Goal: Task Accomplishment & Management: Complete application form

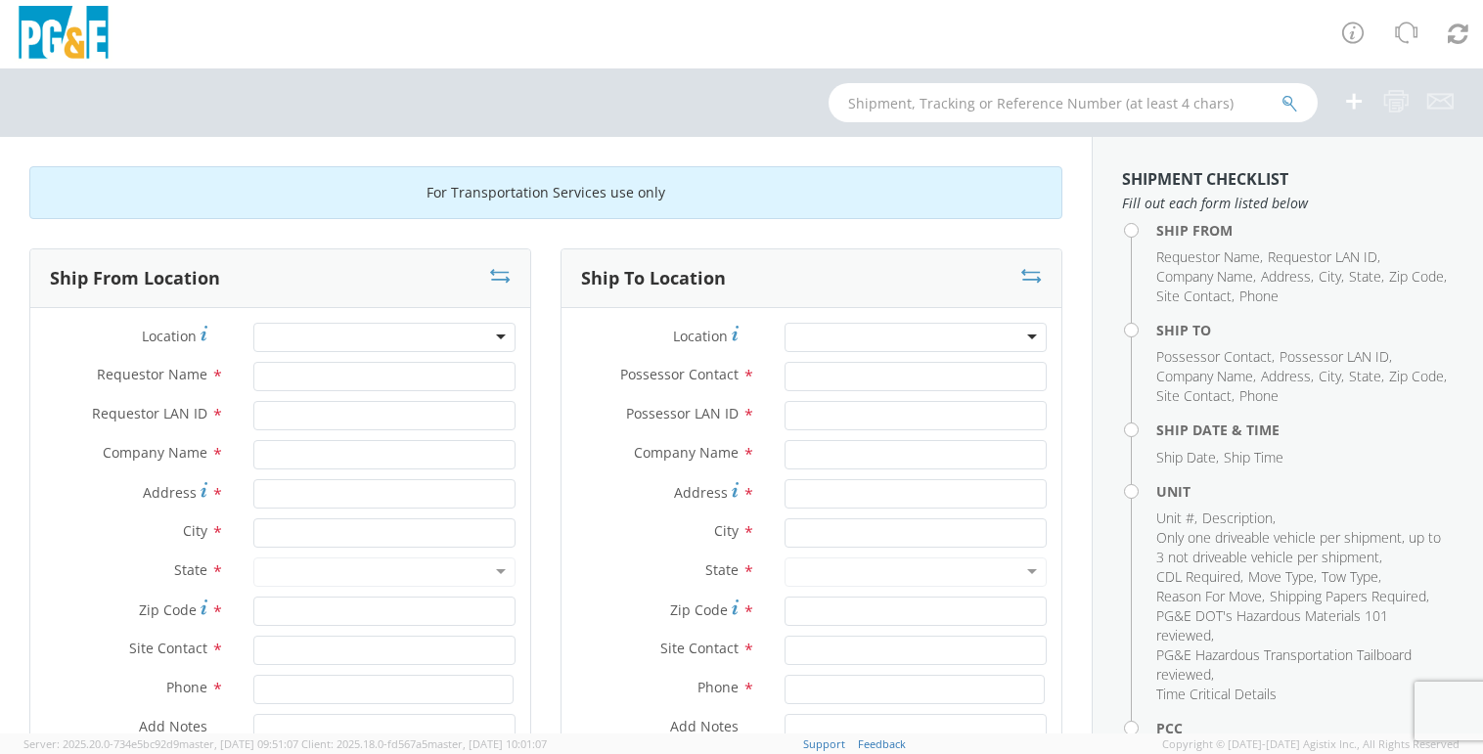
click at [310, 334] on div at bounding box center [384, 337] width 262 height 29
click at [878, 332] on div at bounding box center [916, 337] width 262 height 29
click at [395, 349] on div at bounding box center [384, 337] width 262 height 29
click at [288, 376] on input "Requestor Name *" at bounding box center [384, 376] width 262 height 29
type input "[PERSON_NAME]"
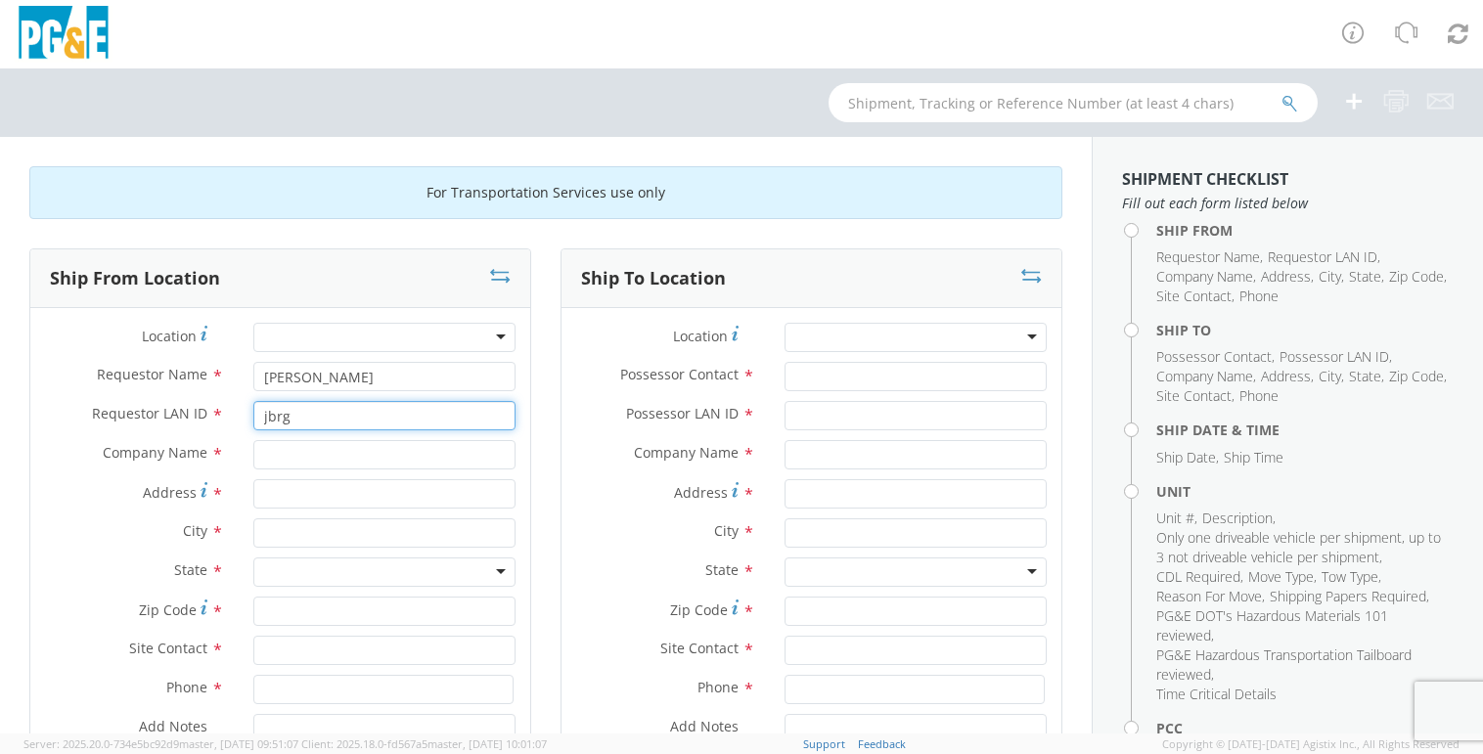
type input "jbrg"
drag, startPoint x: 365, startPoint y: 381, endPoint x: 408, endPoint y: 356, distance: 49.5
click at [367, 381] on input "[PERSON_NAME]" at bounding box center [384, 376] width 262 height 29
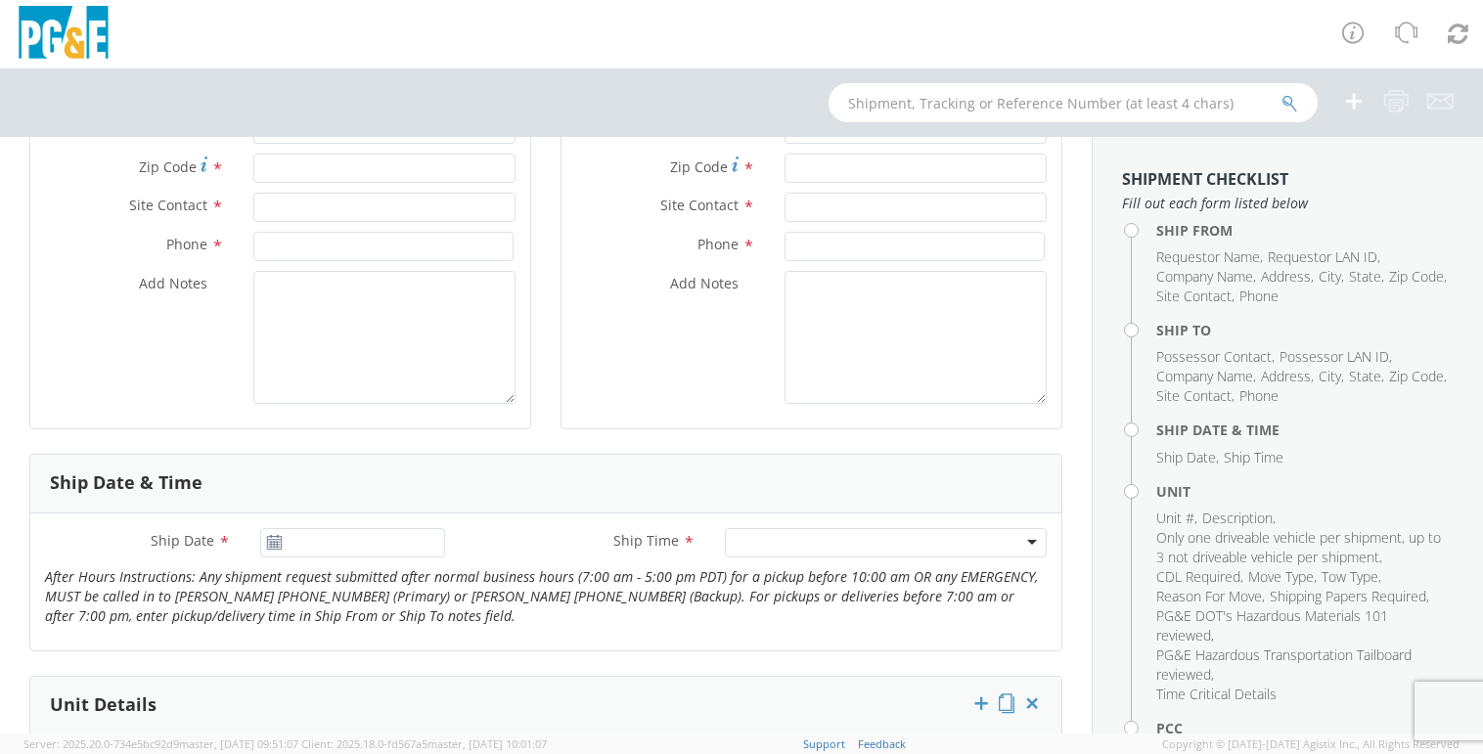
scroll to position [489, 0]
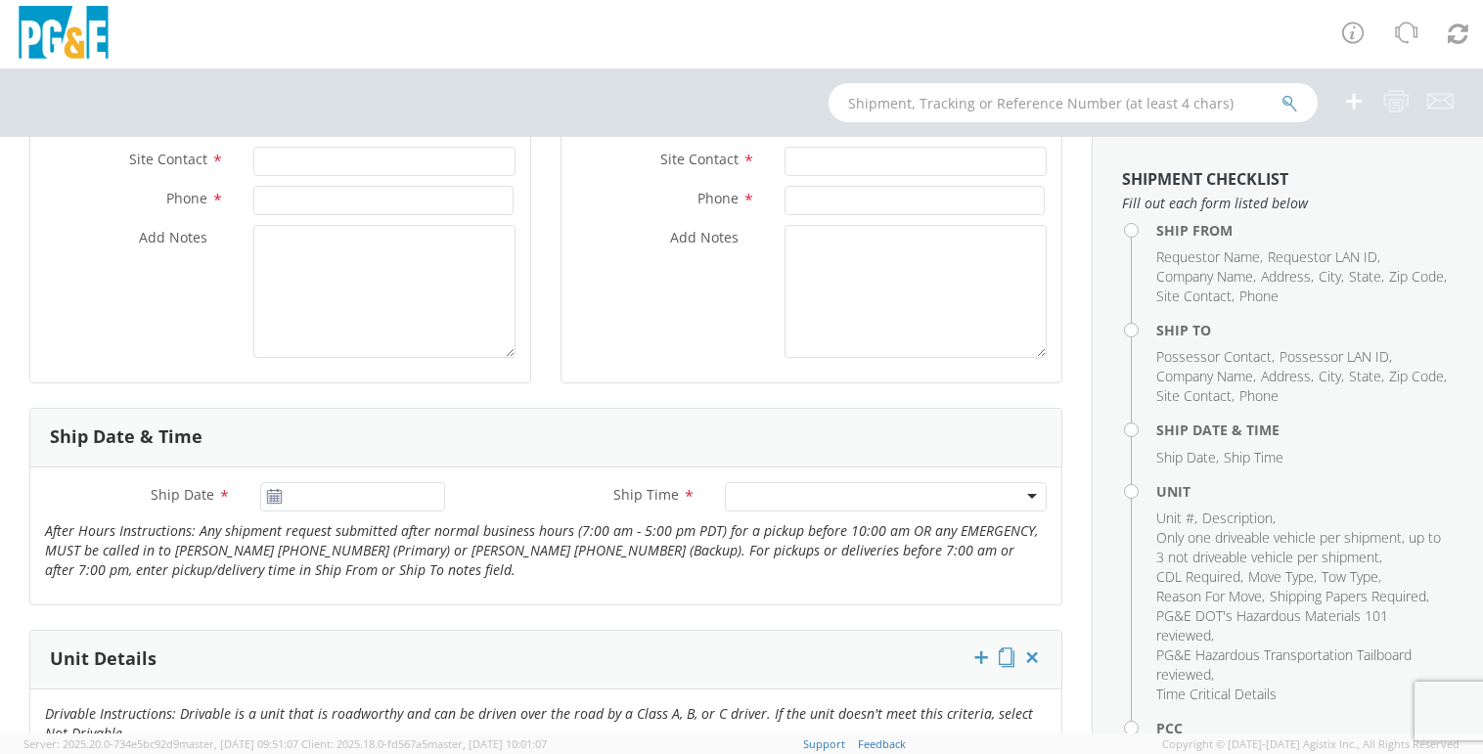
type input "[PERSON_NAME]"
click at [381, 497] on input "[DATE]" at bounding box center [353, 496] width 186 height 29
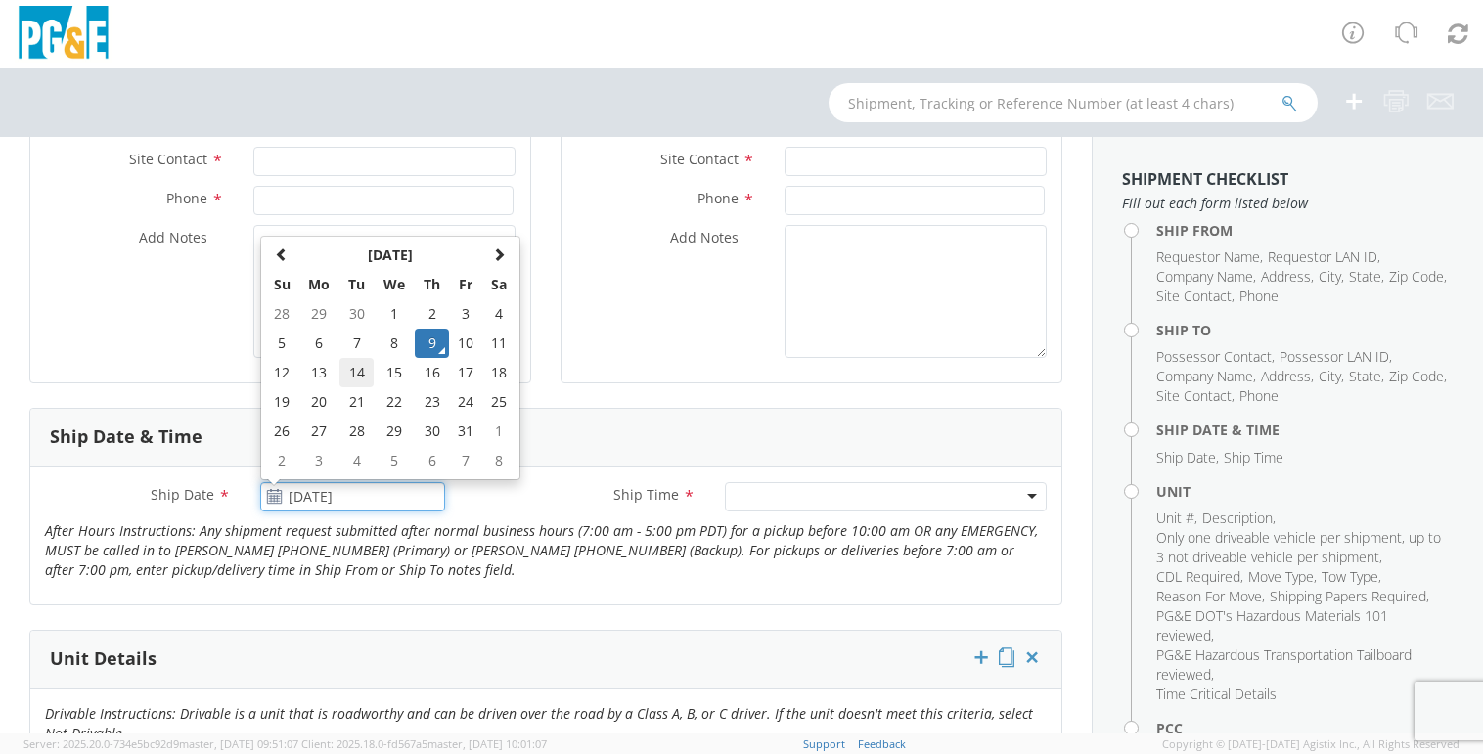
click at [357, 374] on td "14" at bounding box center [356, 372] width 34 height 29
type input "[DATE]"
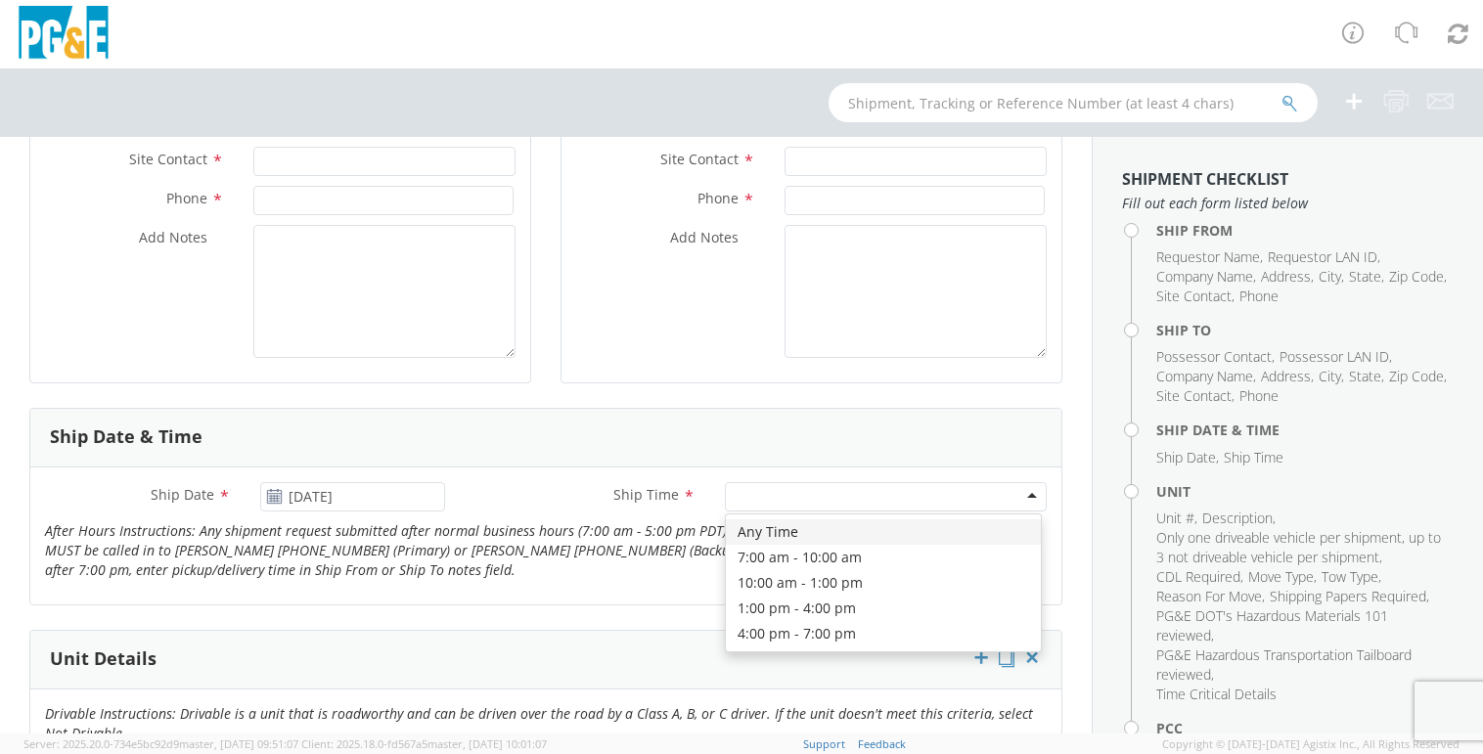
click at [799, 489] on div at bounding box center [886, 496] width 322 height 29
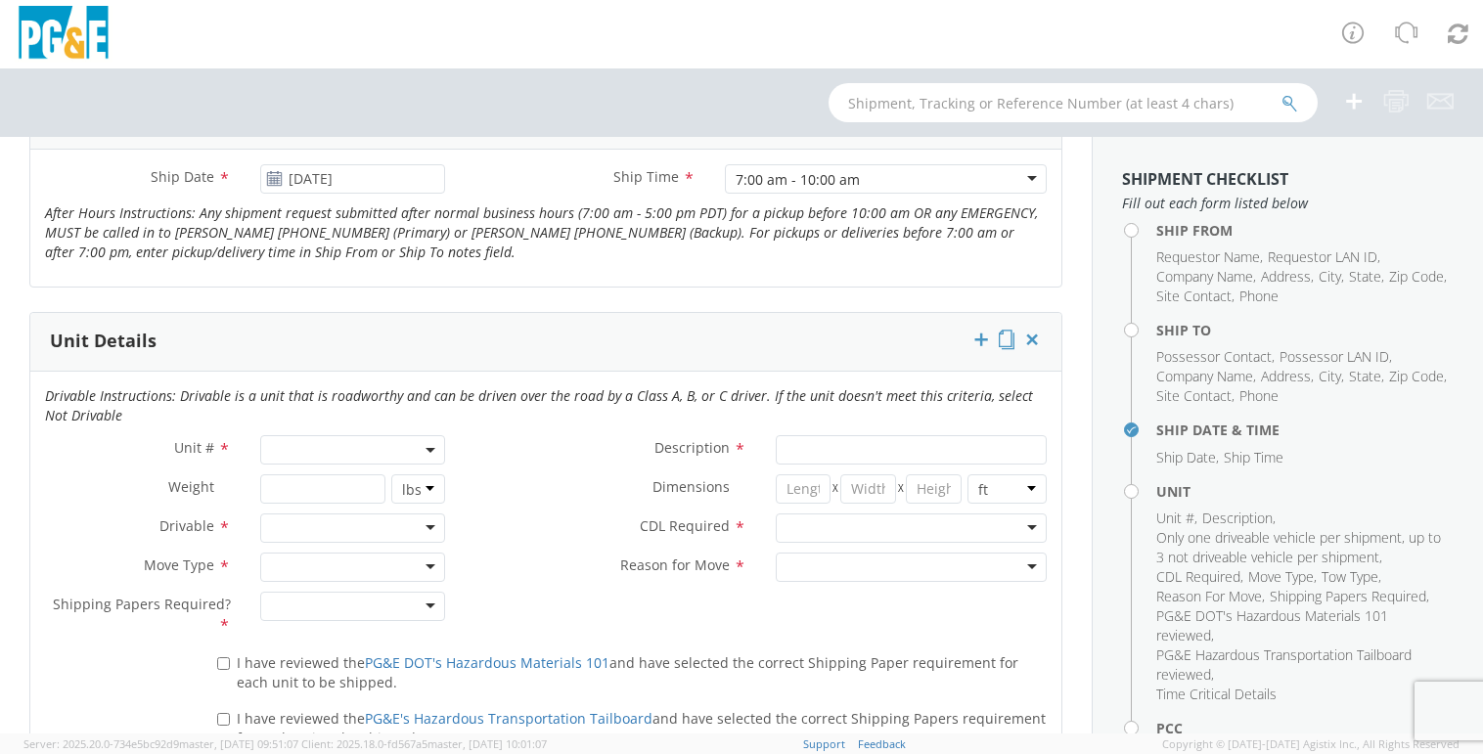
scroll to position [880, 0]
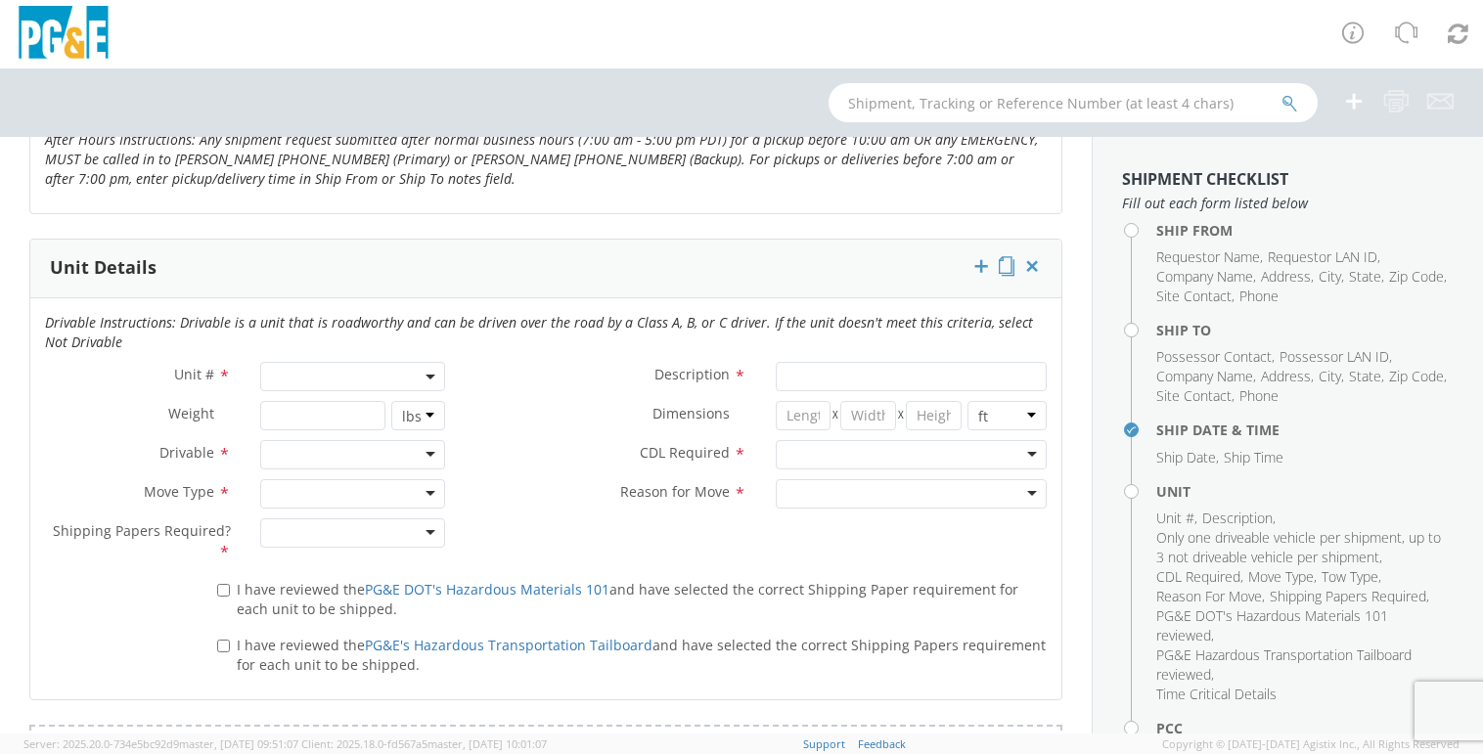
click at [292, 377] on span at bounding box center [353, 376] width 186 height 29
click at [327, 406] on input "search" at bounding box center [351, 408] width 172 height 29
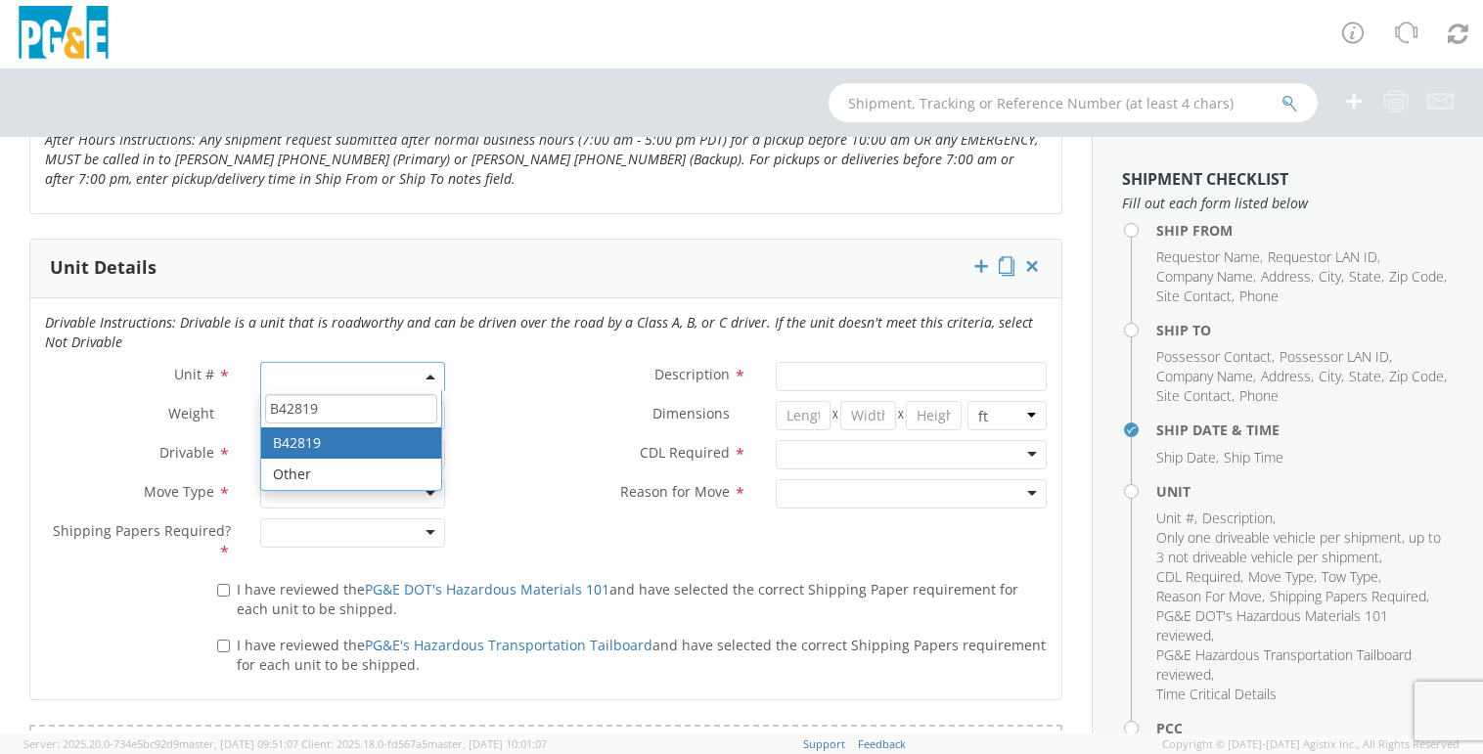
type input "B42819"
type input "VAN; HIGH CUBE >1T 4X2"
type input "11000"
select select "B42819"
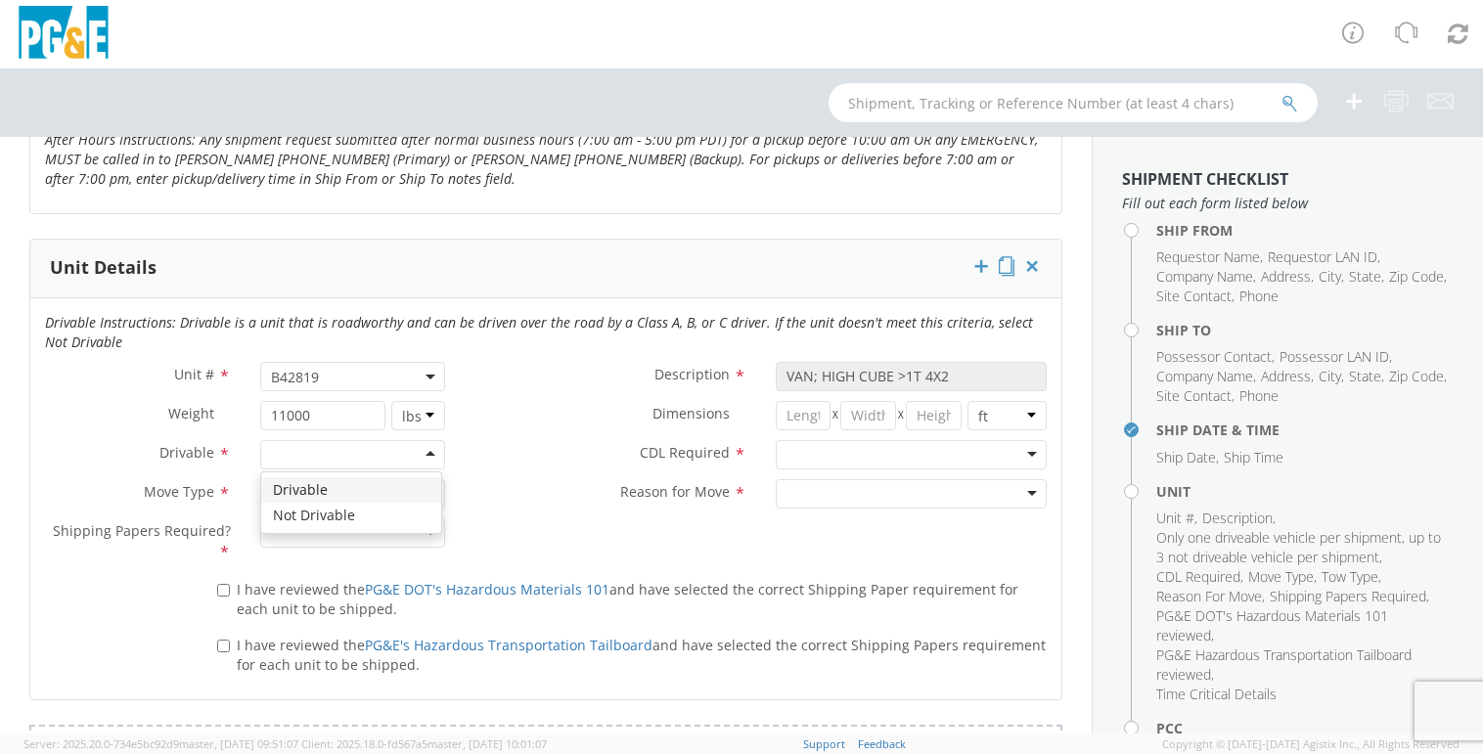
click at [310, 454] on div at bounding box center [353, 454] width 186 height 29
click at [296, 496] on div at bounding box center [353, 493] width 186 height 29
click at [299, 534] on div at bounding box center [353, 532] width 186 height 29
click at [239, 585] on span "I have reviewed the PG&E DOT's Hazardous Materials 101 and have selected the co…" at bounding box center [628, 599] width 782 height 38
click at [230, 585] on input "I have reviewed the PG&E DOT's Hazardous Materials 101 and have selected the co…" at bounding box center [223, 590] width 13 height 13
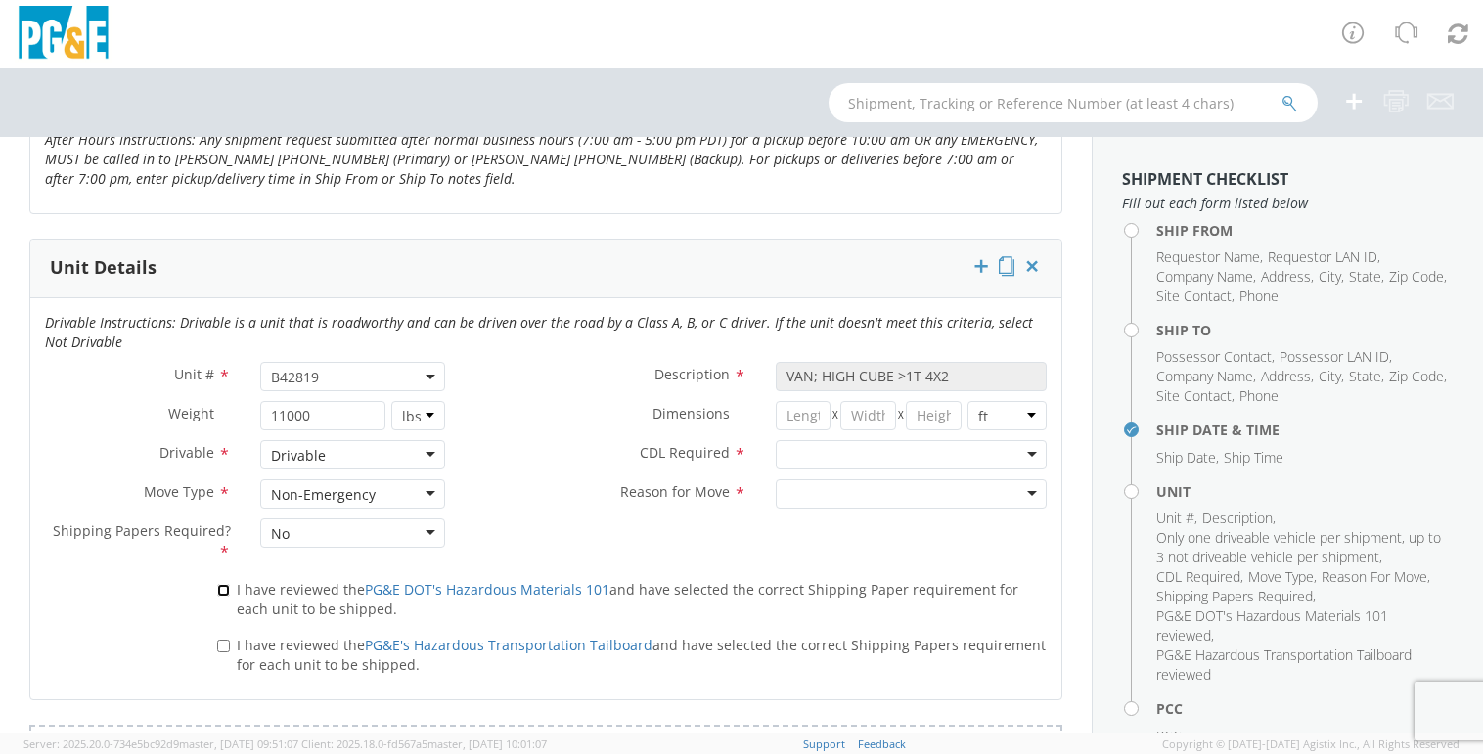
checkbox input "true"
click at [217, 644] on input "I have reviewed the PG&E's Hazardous Transportation Tailboard and have selected…" at bounding box center [223, 646] width 13 height 13
checkbox input "true"
click at [849, 463] on div at bounding box center [911, 454] width 271 height 29
click at [849, 489] on div at bounding box center [911, 493] width 271 height 29
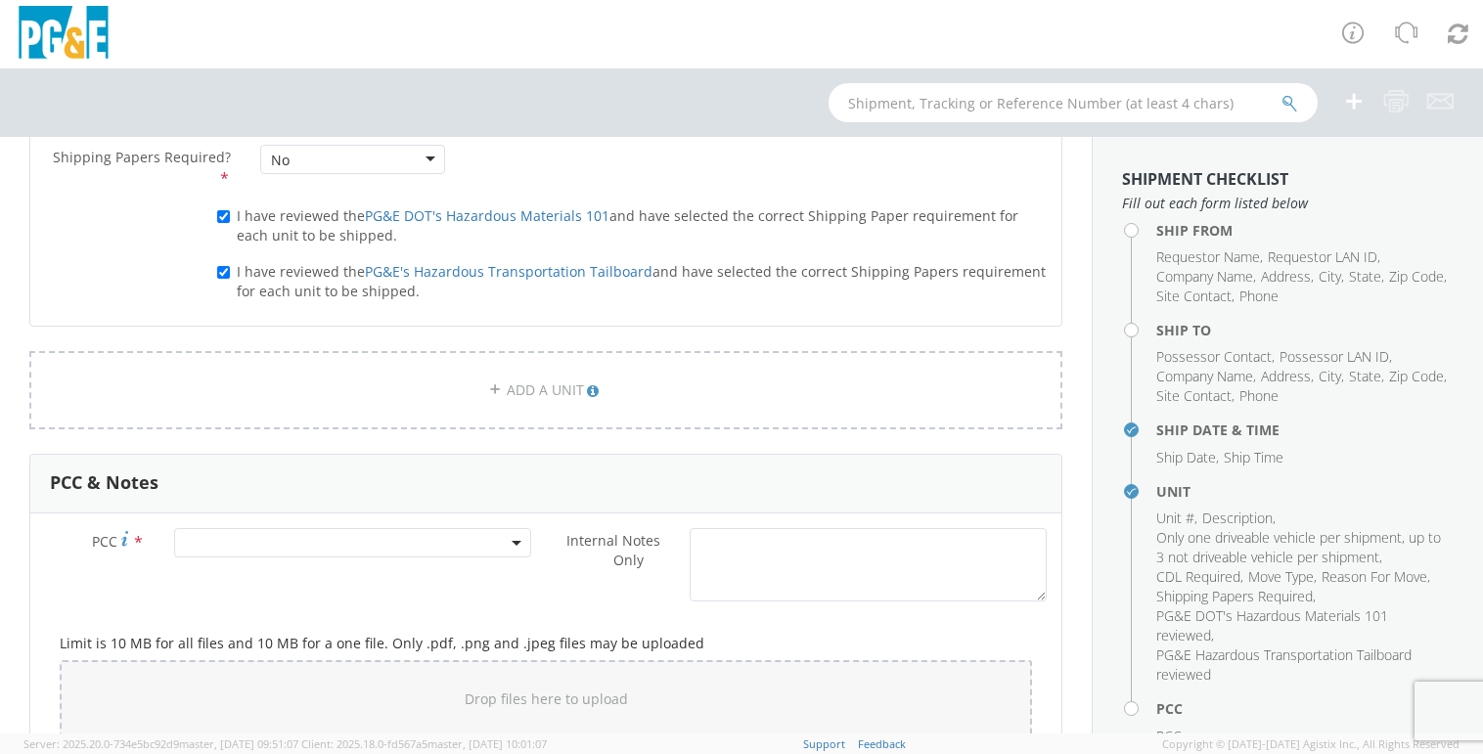
scroll to position [1272, 0]
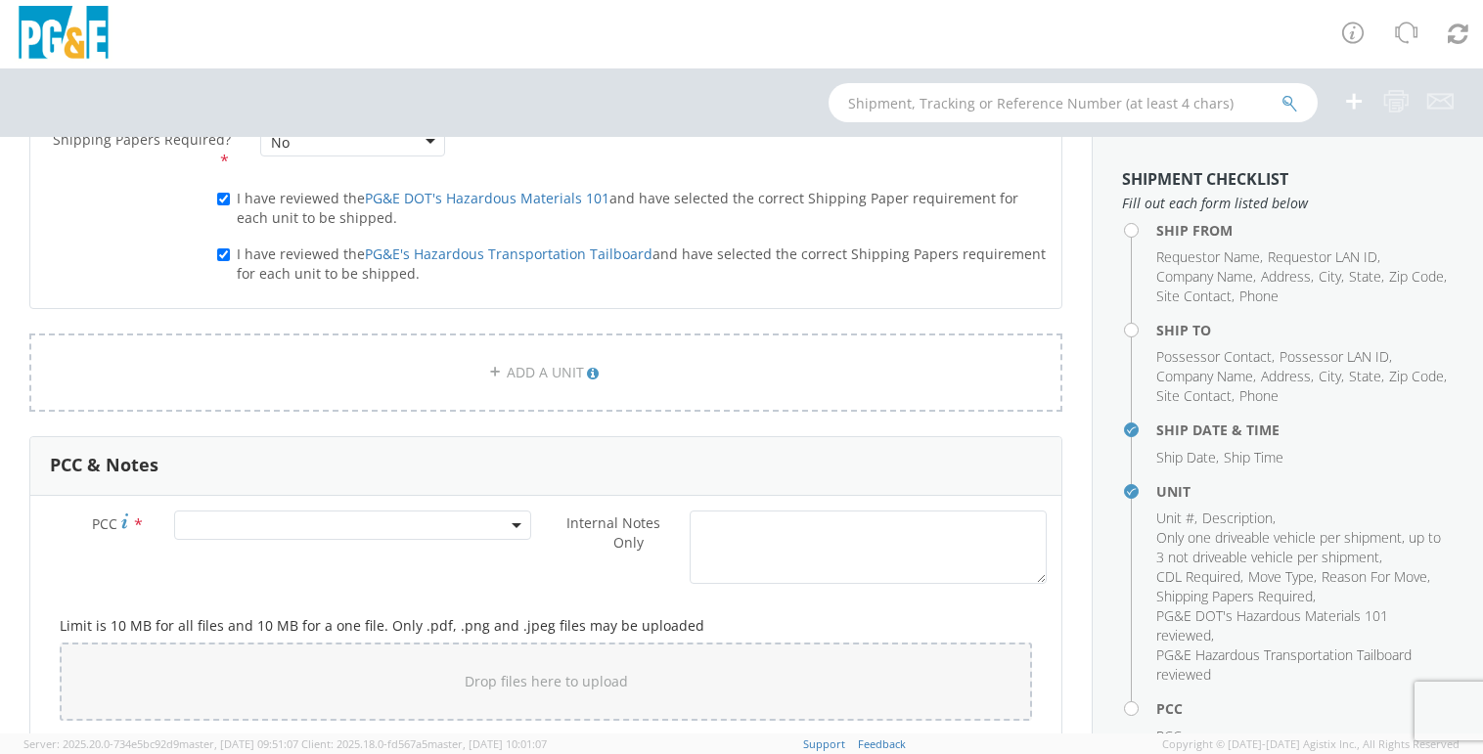
click at [376, 517] on span at bounding box center [352, 525] width 357 height 29
click at [344, 567] on input "number" at bounding box center [350, 557] width 342 height 29
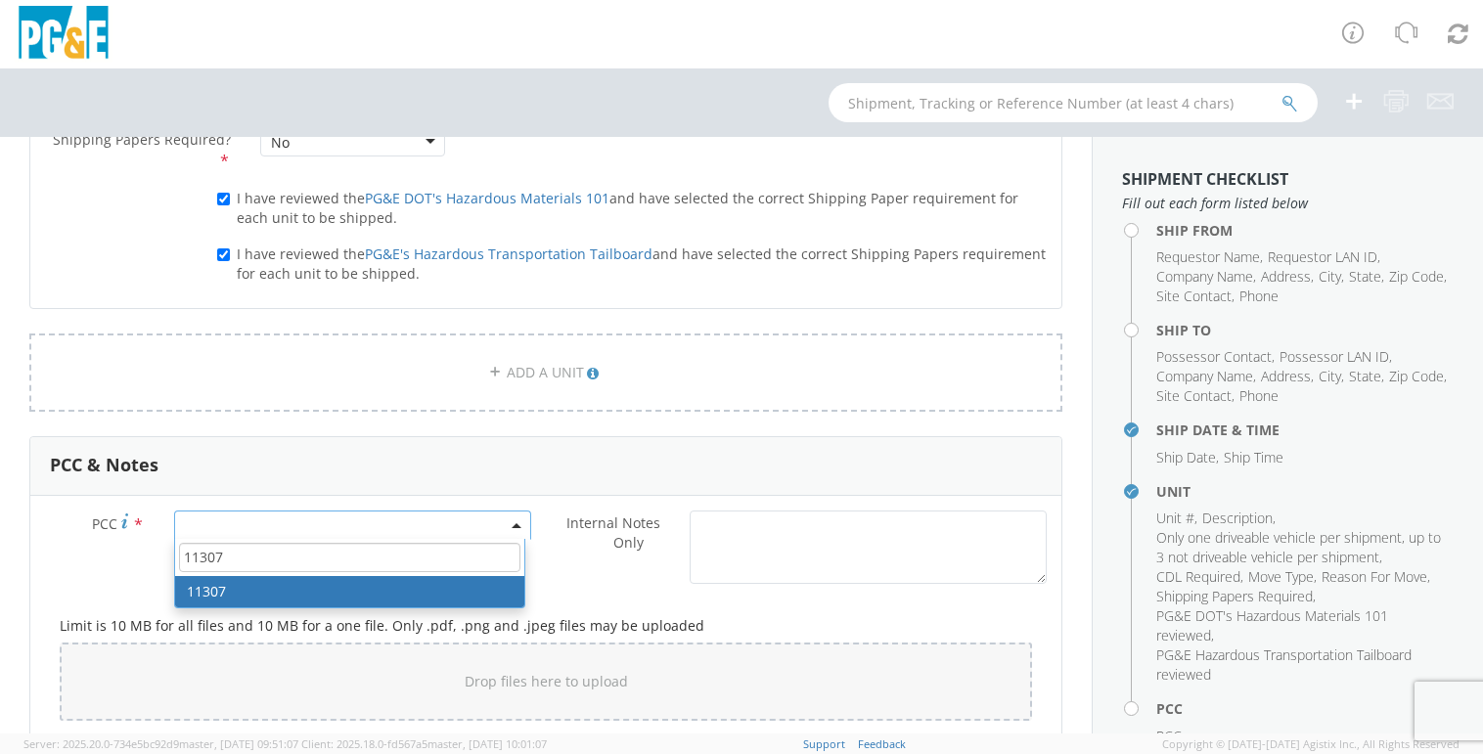
type input "11307"
select select "11307"
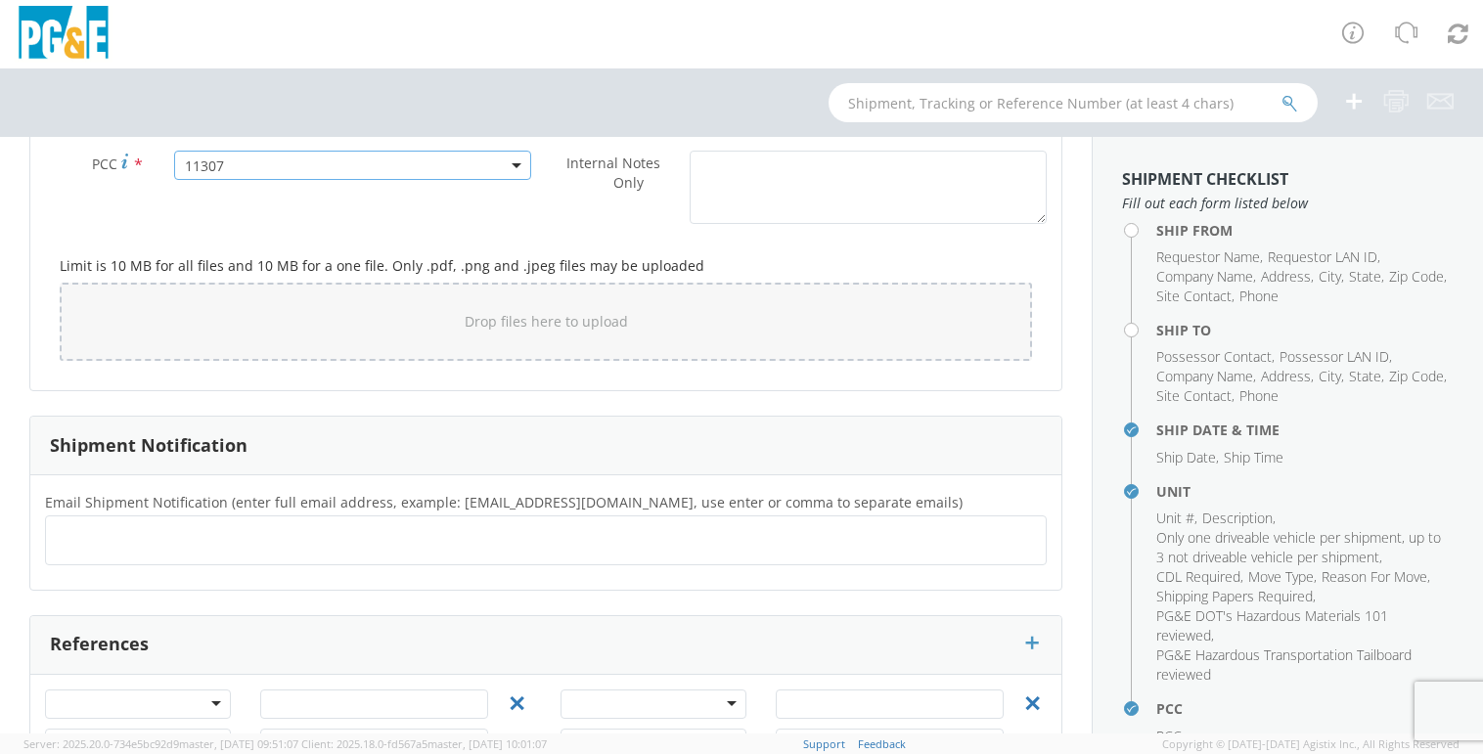
scroll to position [1706, 0]
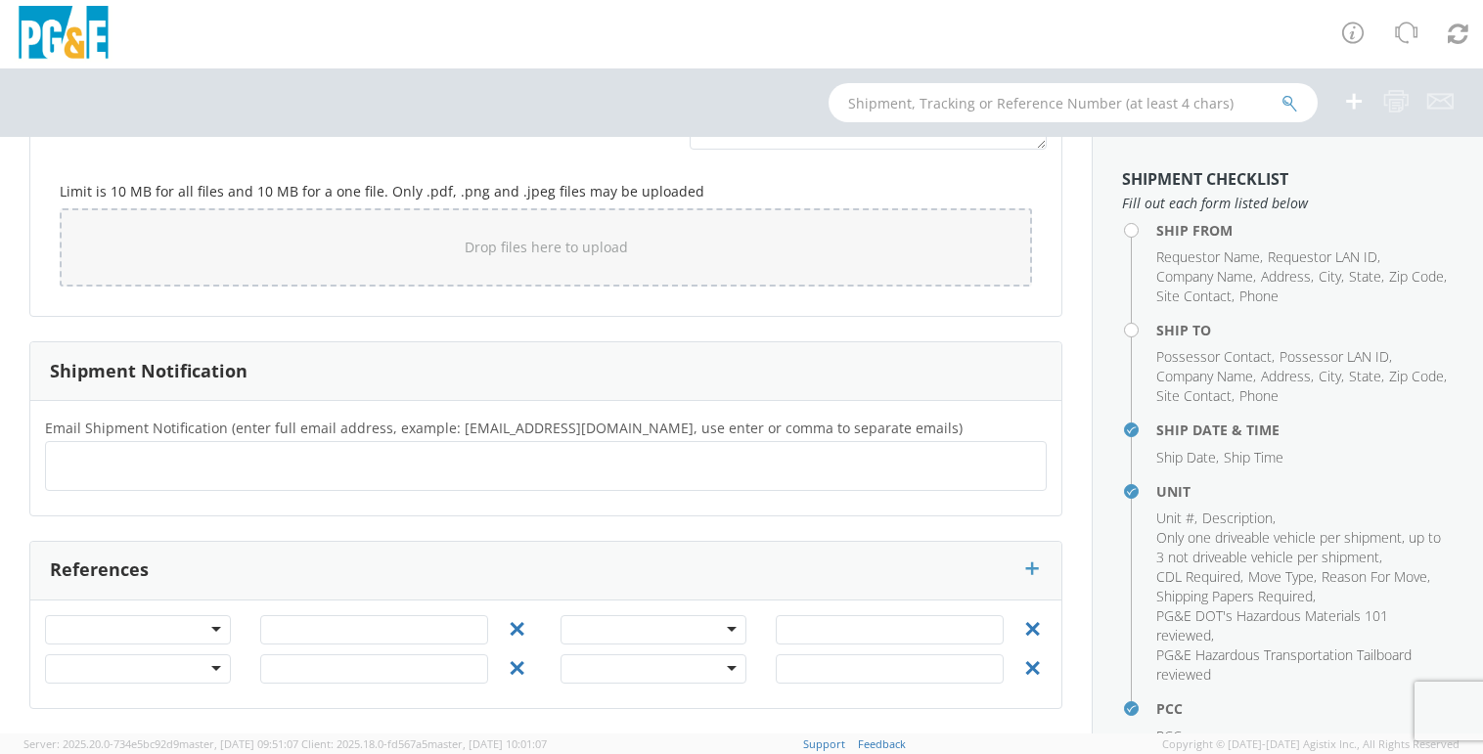
click at [356, 472] on ul at bounding box center [546, 466] width 984 height 32
paste input "[PHONE_NUMBER]"
type input "[PHONE_NUMBER]"
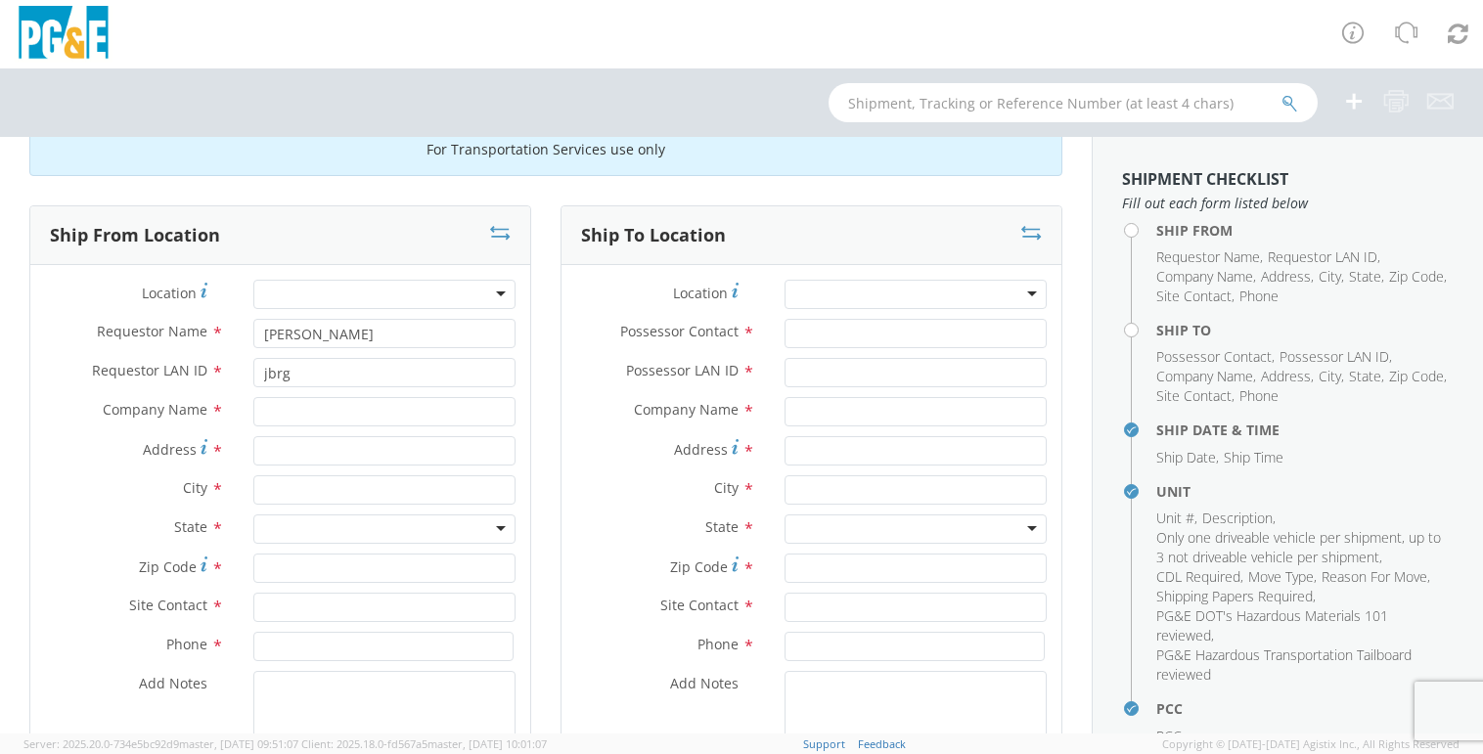
scroll to position [141, 0]
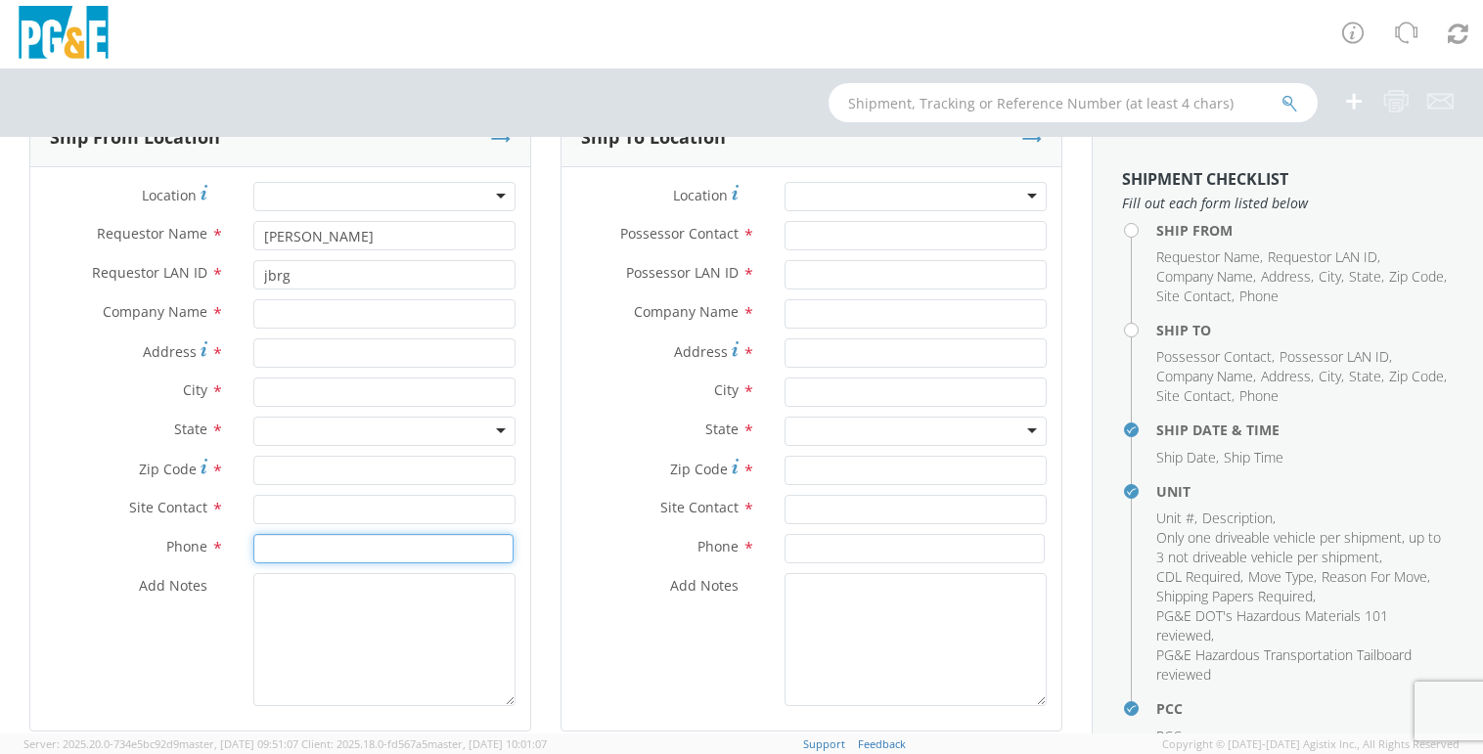
click at [303, 538] on input at bounding box center [383, 548] width 260 height 29
paste input "[PHONE_NUMBER]"
type input "[PHONE_NUMBER]"
click at [310, 499] on input "text" at bounding box center [384, 509] width 262 height 29
type input "[PERSON_NAME]"
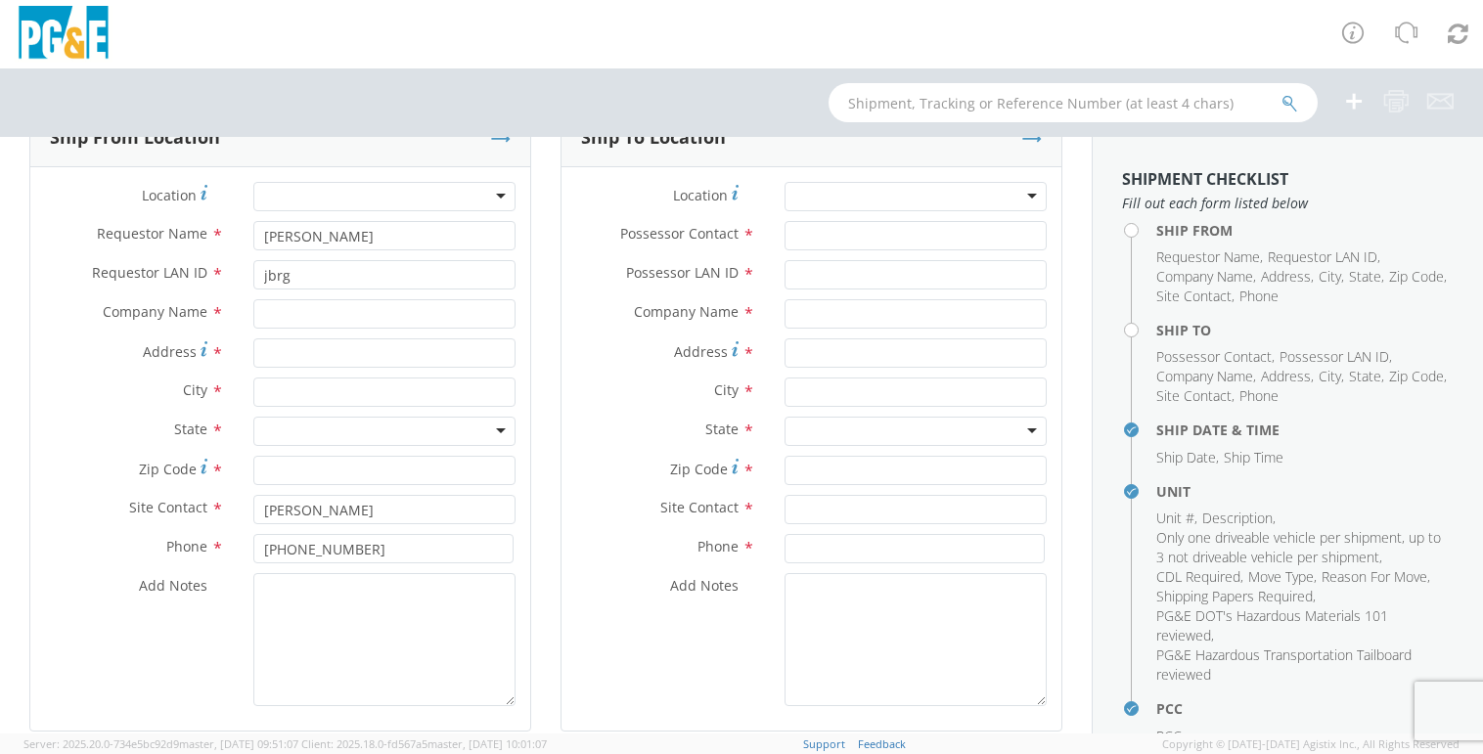
drag, startPoint x: 1103, startPoint y: 311, endPoint x: 973, endPoint y: 312, distance: 130.1
click at [1103, 311] on aside "Shipment Checklist Fill out each form listed below Ship From Requestor Name , R…" at bounding box center [1287, 435] width 391 height 597
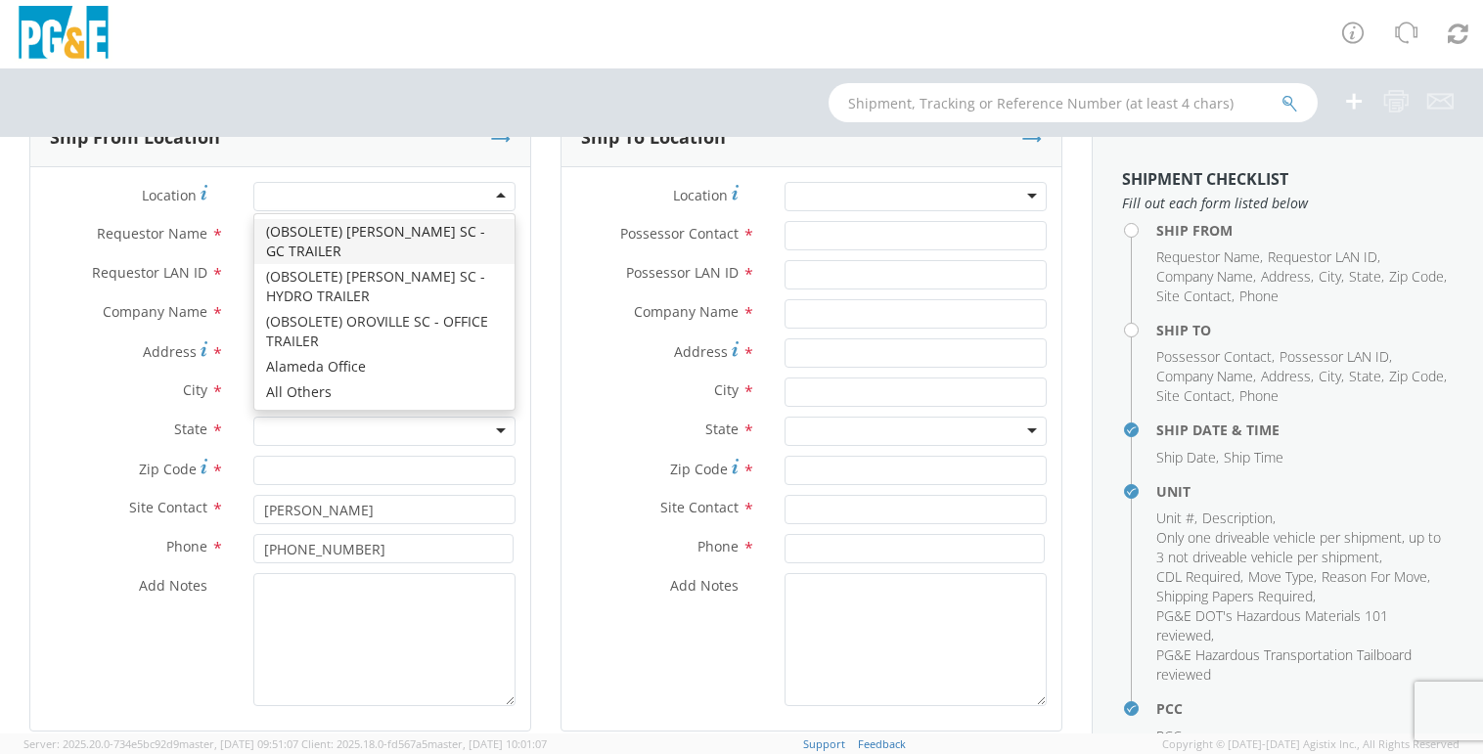
click at [393, 205] on div at bounding box center [384, 196] width 262 height 29
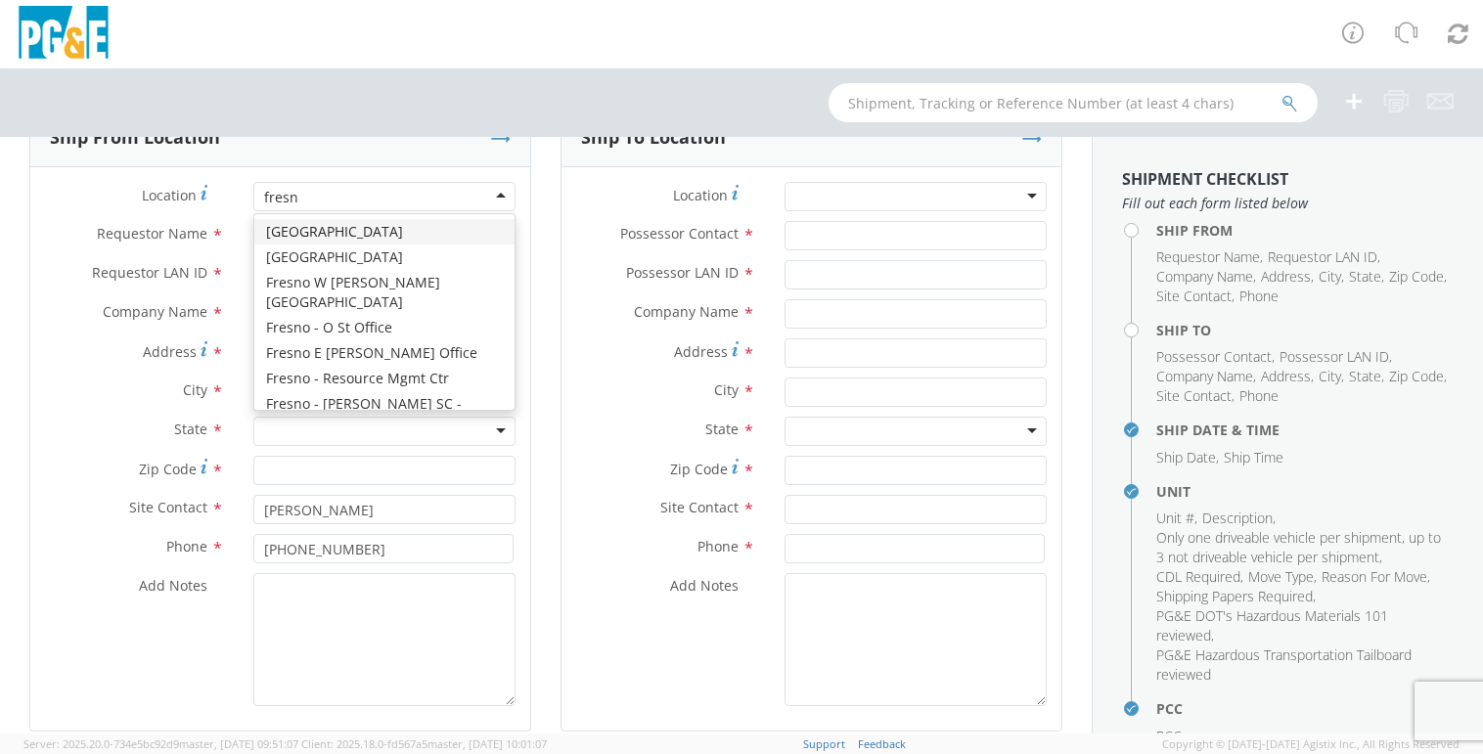
type input "[GEOGRAPHIC_DATA]"
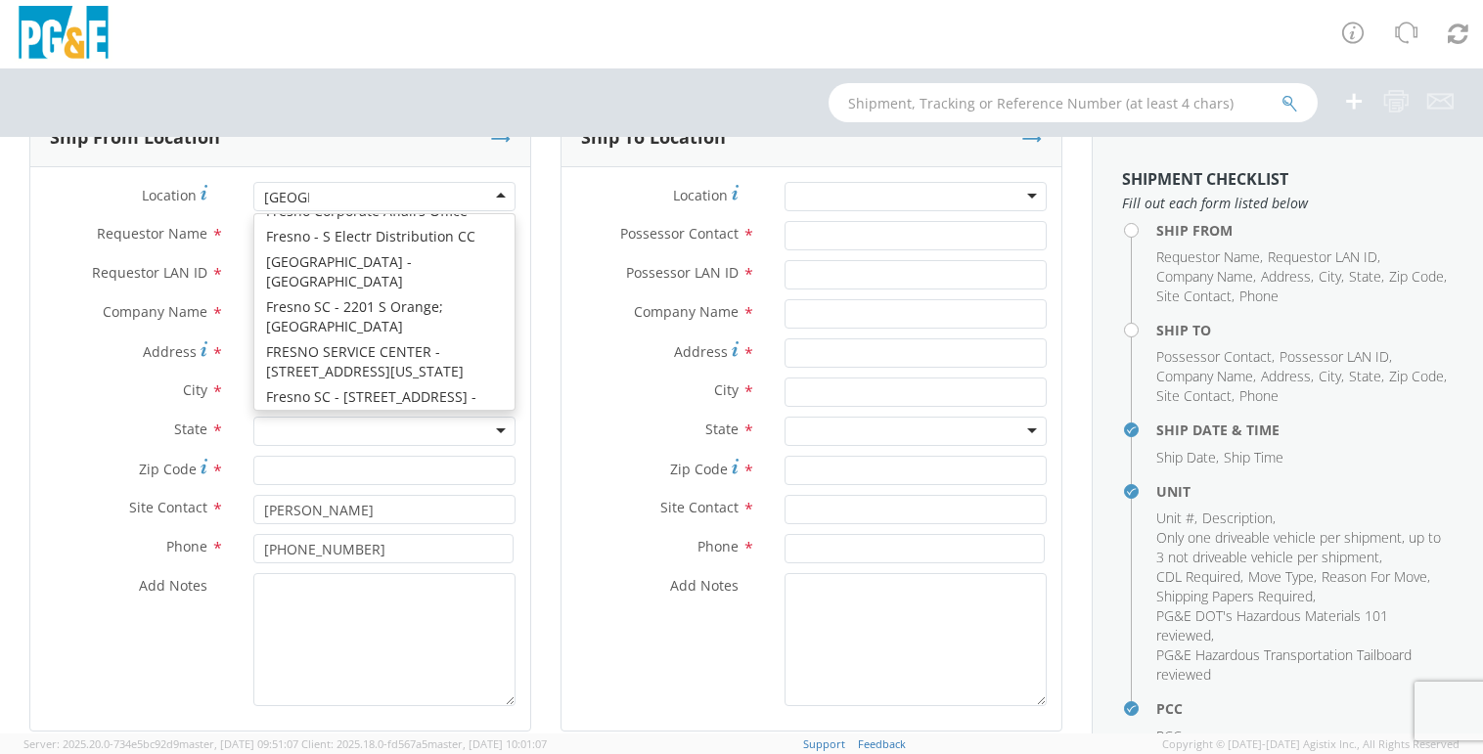
scroll to position [319, 0]
type input "PG&E"
type input "[STREET_ADDRESS][US_STATE]"
type input "[GEOGRAPHIC_DATA]"
type input "93702"
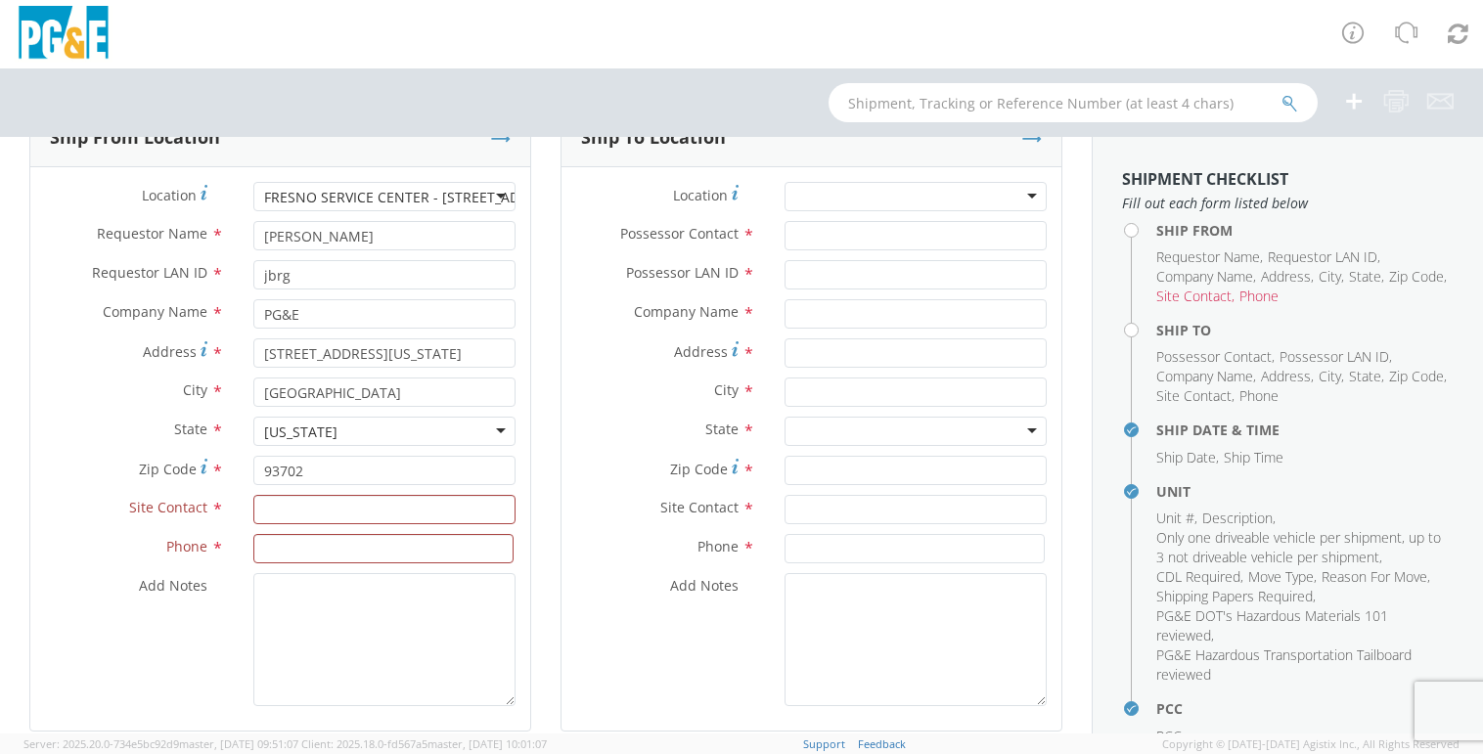
scroll to position [0, 0]
click at [326, 507] on input "text" at bounding box center [384, 509] width 262 height 29
type input "[PERSON_NAME]"
paste input "[PHONE_NUMBER]"
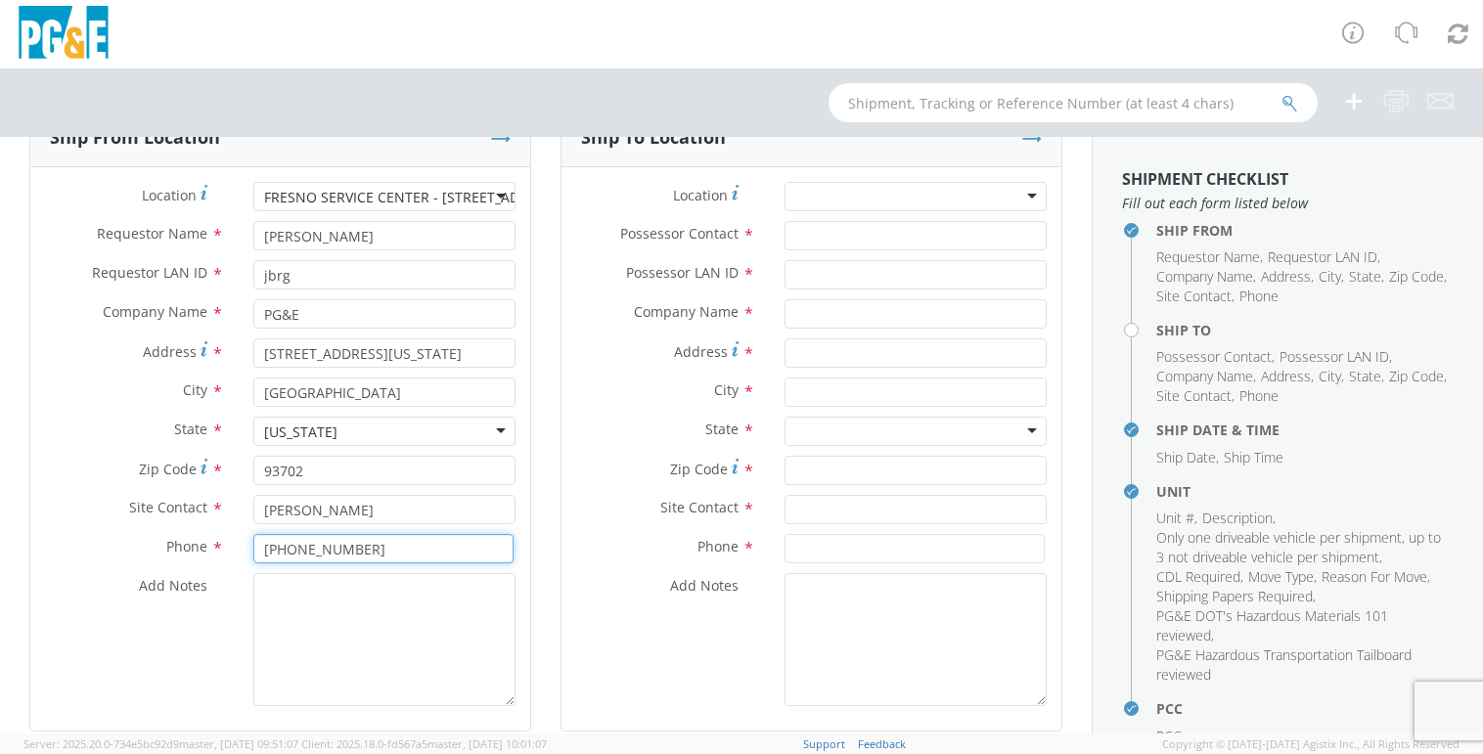
type input "[PHONE_NUMBER]"
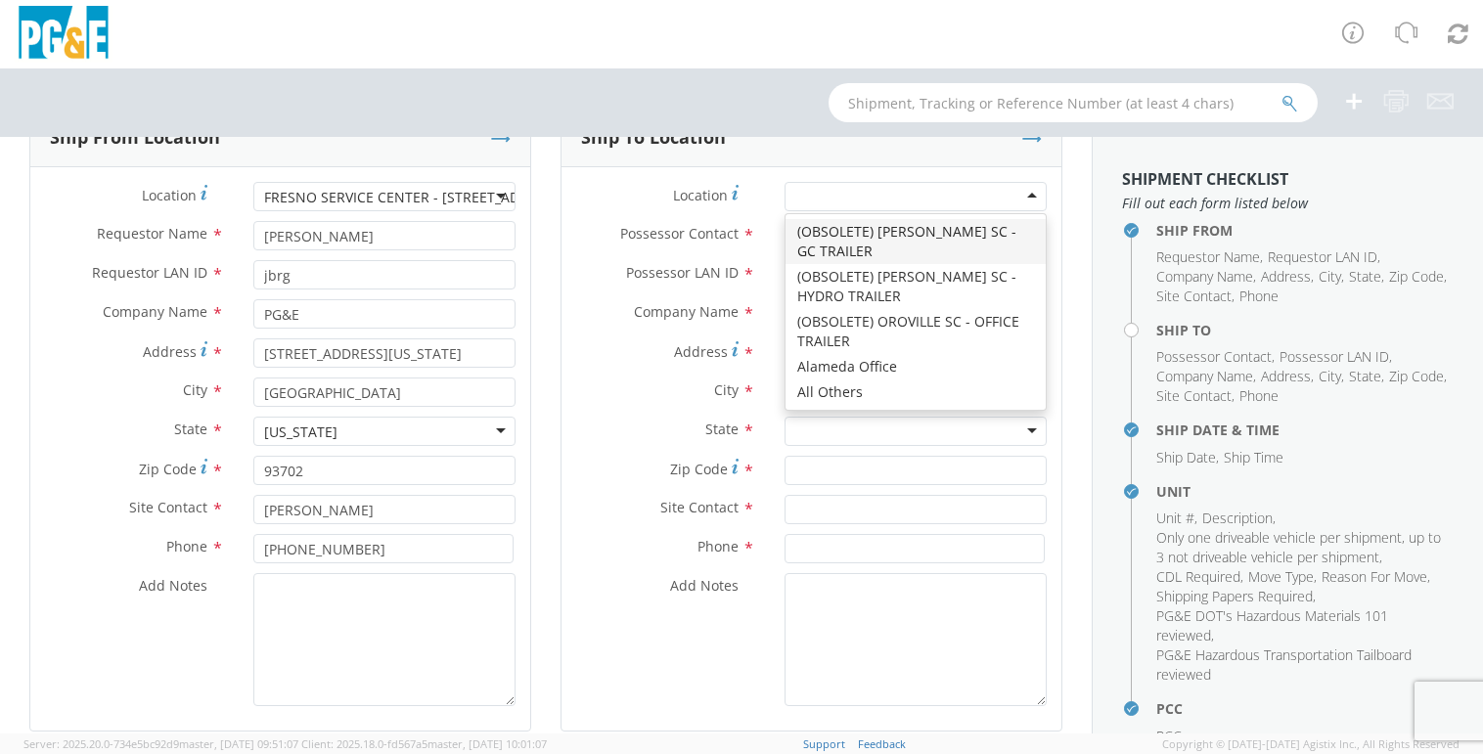
click at [876, 198] on div at bounding box center [916, 196] width 262 height 29
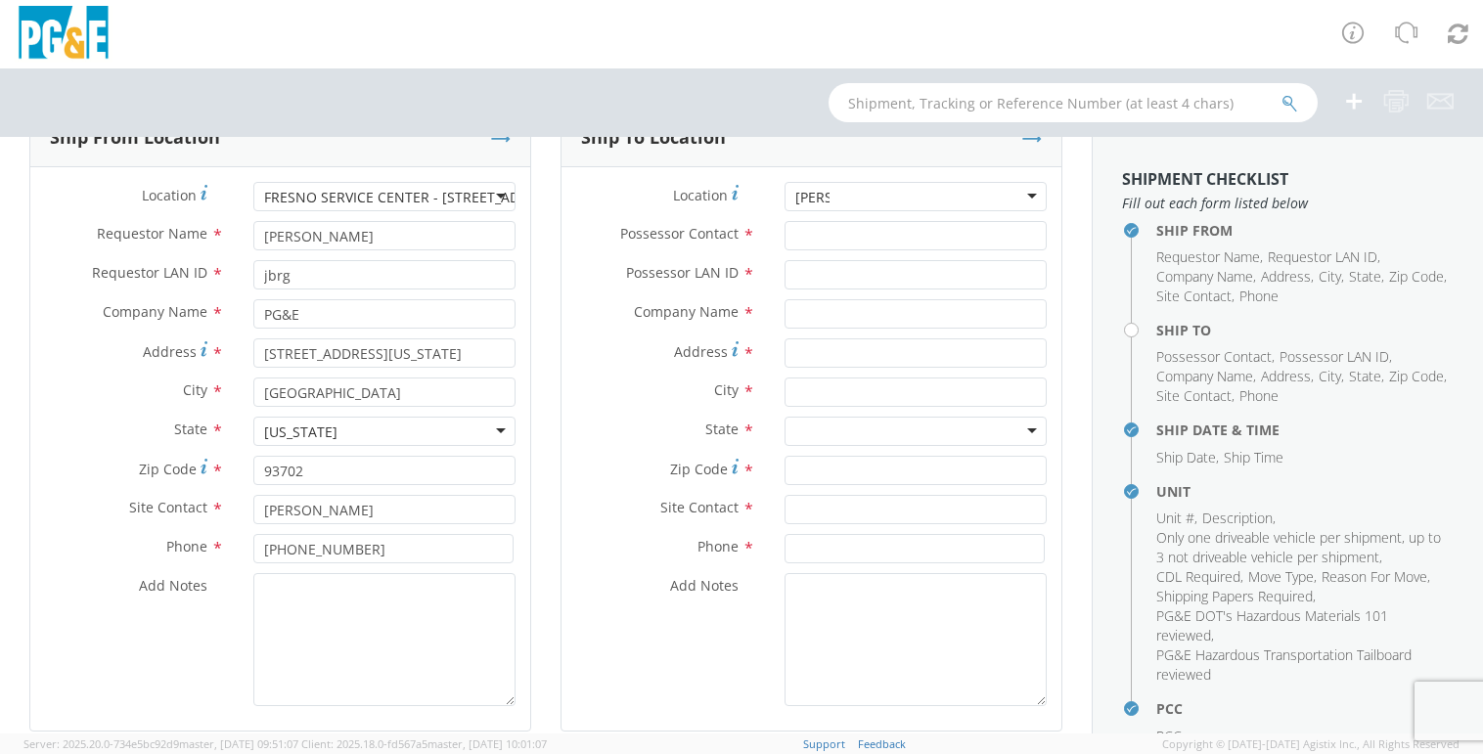
type input "dav"
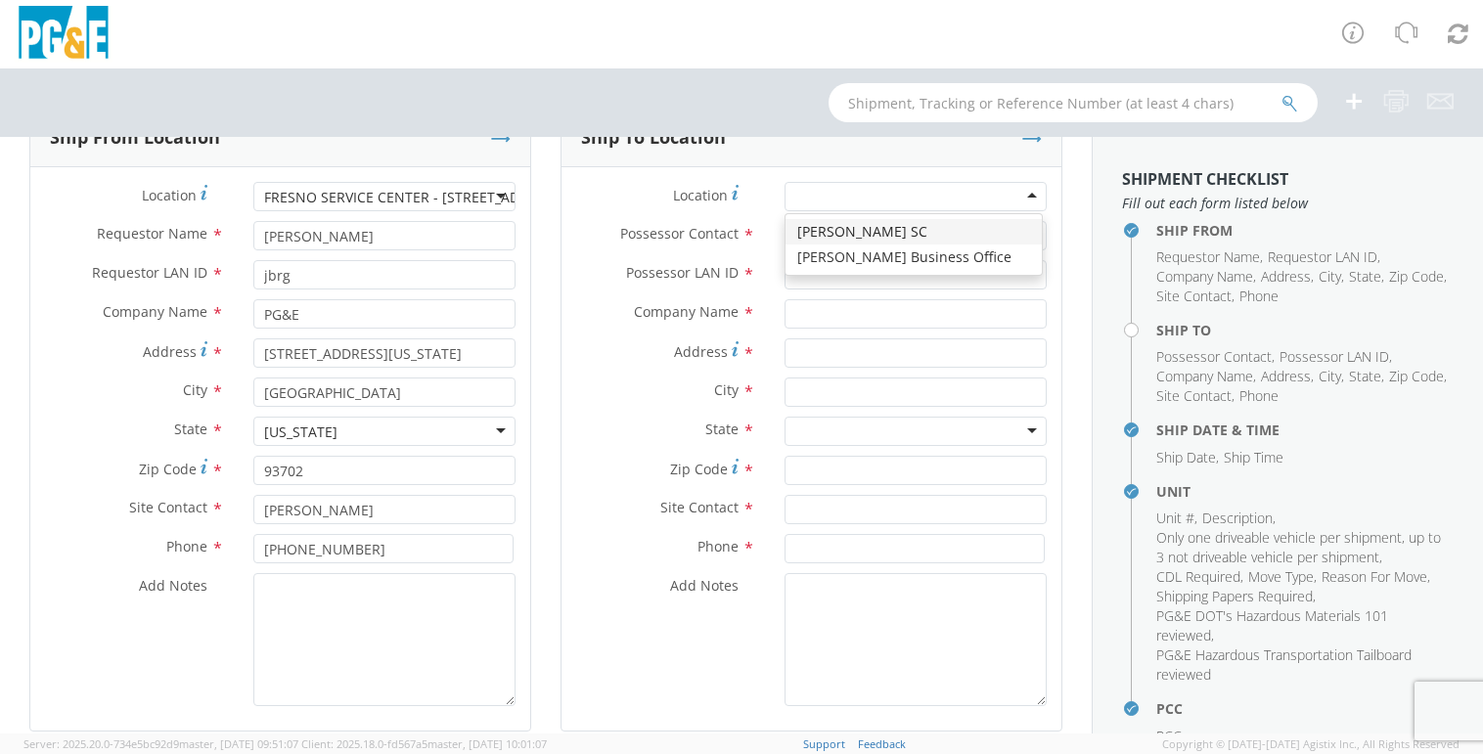
type input "PG&E"
type input "[STREET_ADDRESS]"
type input "[PERSON_NAME]"
type input "95616"
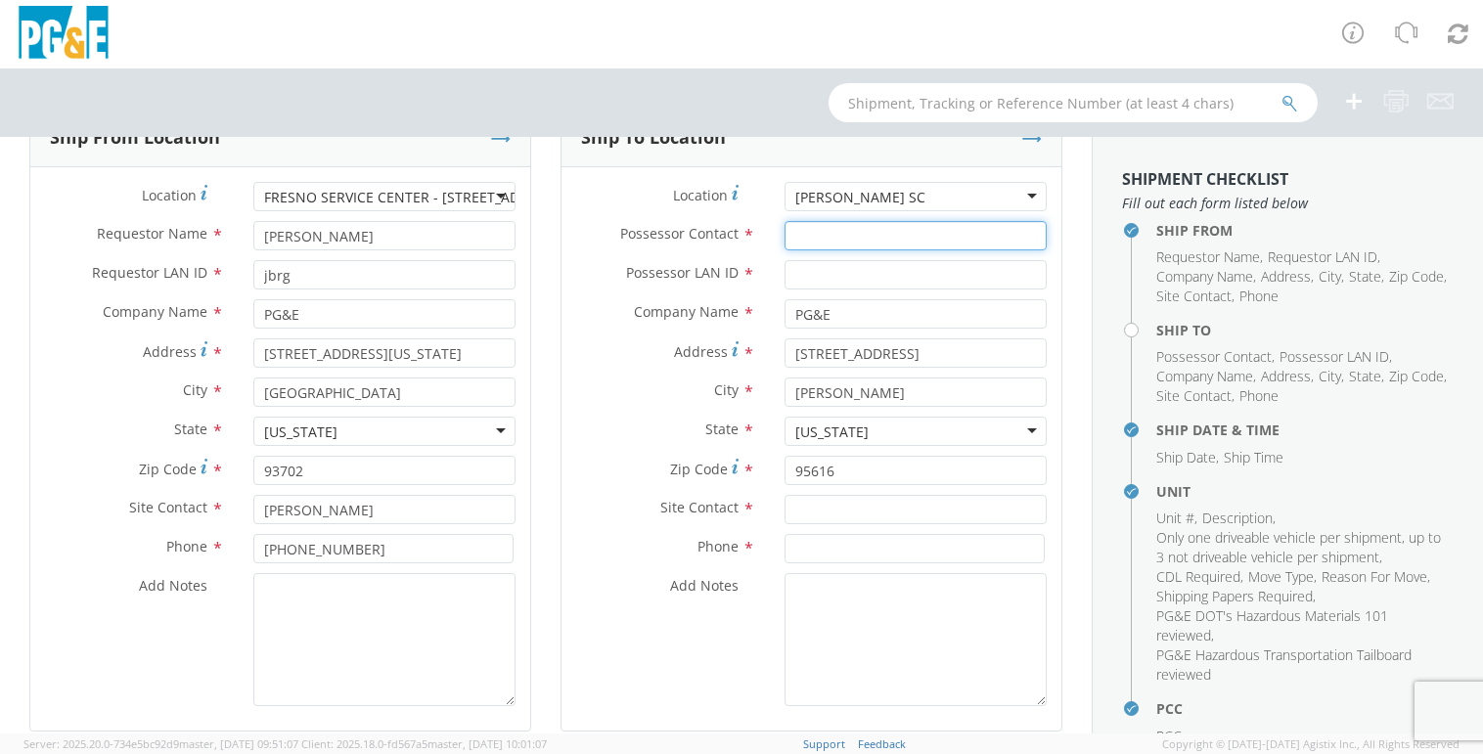
click at [818, 230] on input "Possessor Contact *" at bounding box center [916, 235] width 262 height 29
type input "[PERSON_NAME]"
type input "jbrg"
click at [839, 494] on div "Zip Code * 95616" at bounding box center [812, 475] width 500 height 39
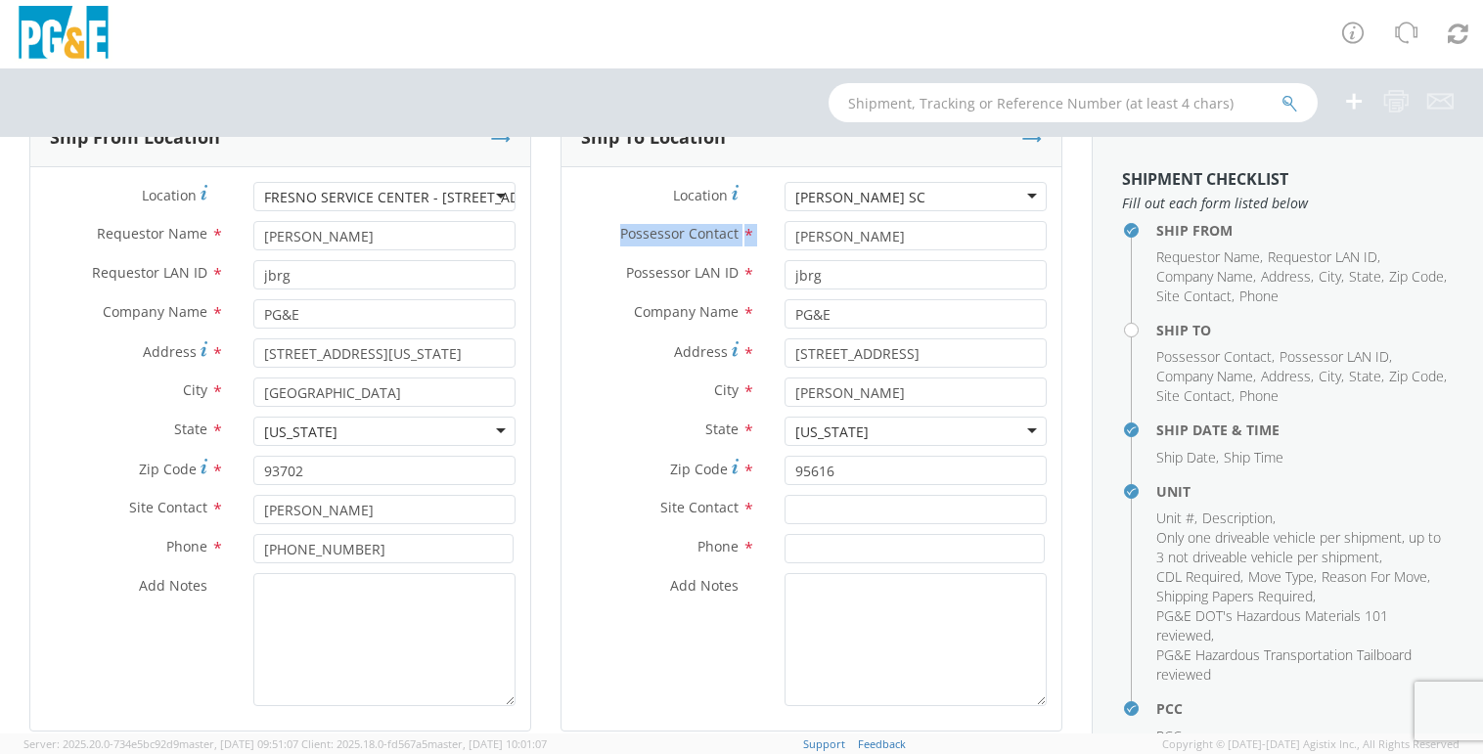
drag, startPoint x: 940, startPoint y: 220, endPoint x: 902, endPoint y: 223, distance: 38.3
click at [902, 223] on div "Location * [PERSON_NAME] SC [PERSON_NAME] [GEOGRAPHIC_DATA] (OBSOLETE) [PERSON_…" at bounding box center [812, 449] width 500 height 534
drag, startPoint x: 899, startPoint y: 230, endPoint x: 624, endPoint y: 241, distance: 275.1
click at [624, 241] on div "Possessor Contact * [PERSON_NAME]" at bounding box center [812, 235] width 500 height 29
click at [919, 514] on input "text" at bounding box center [916, 509] width 262 height 29
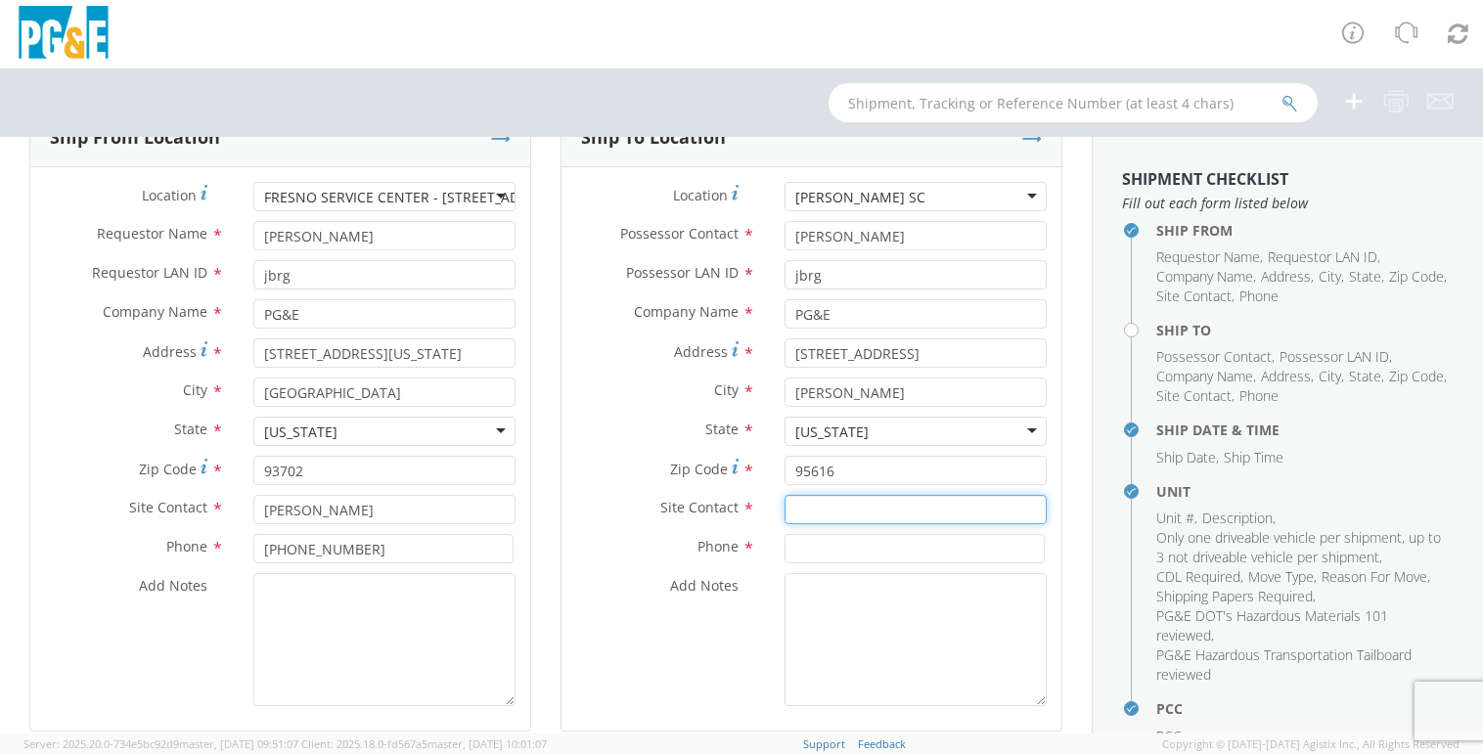
paste input "[PERSON_NAME]"
click at [904, 544] on div "searching..." at bounding box center [916, 546] width 260 height 29
type input "[PERSON_NAME]"
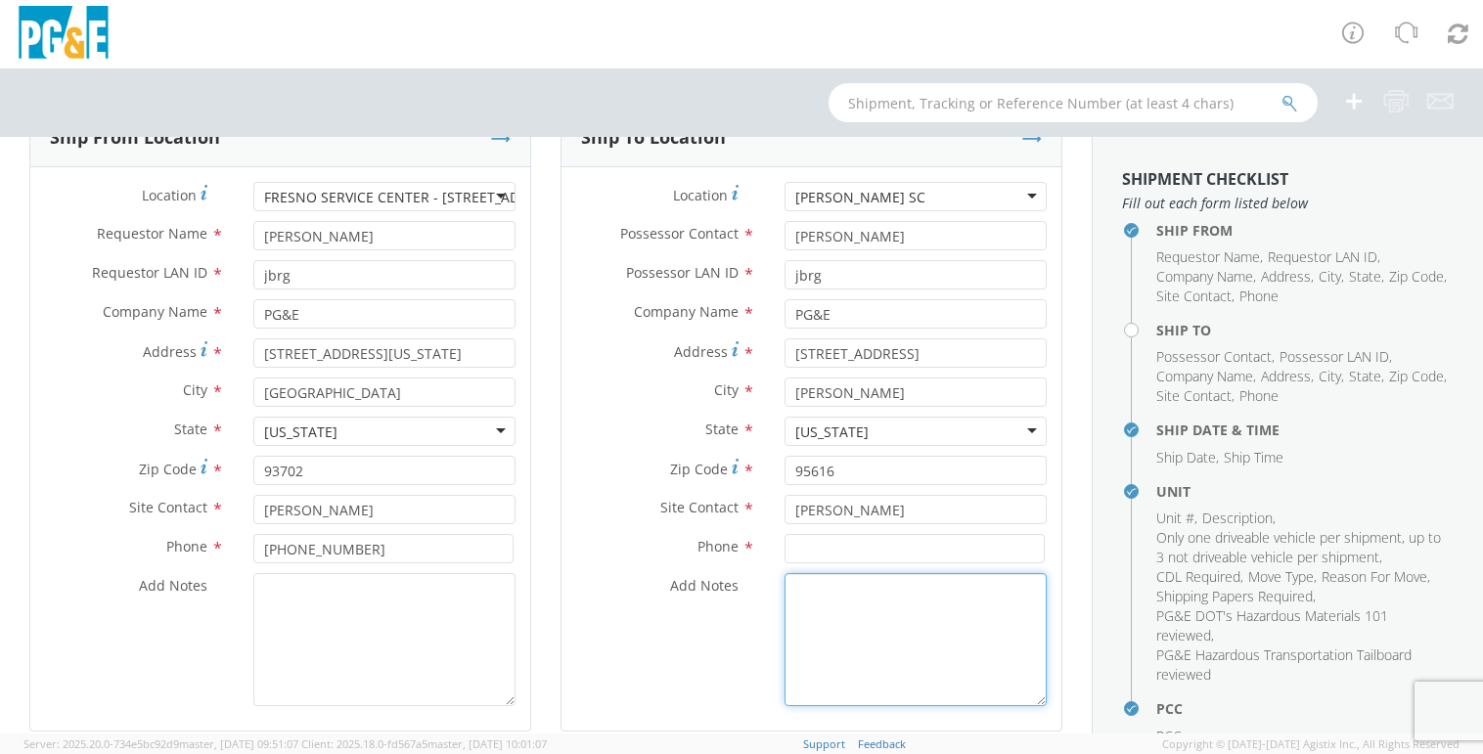
click at [859, 577] on textarea "Add Notes *" at bounding box center [916, 639] width 262 height 133
click at [857, 542] on input at bounding box center [915, 548] width 260 height 29
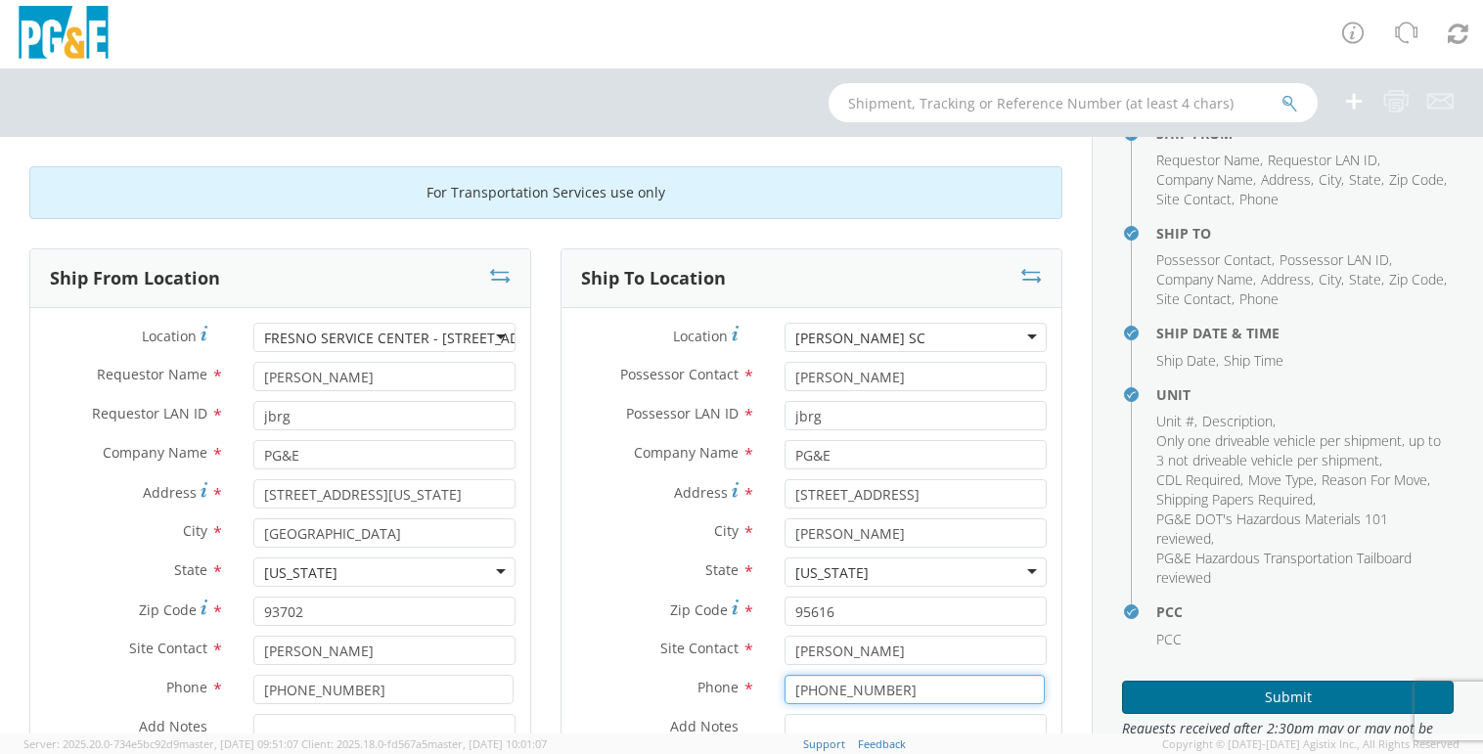
scroll to position [180, 0]
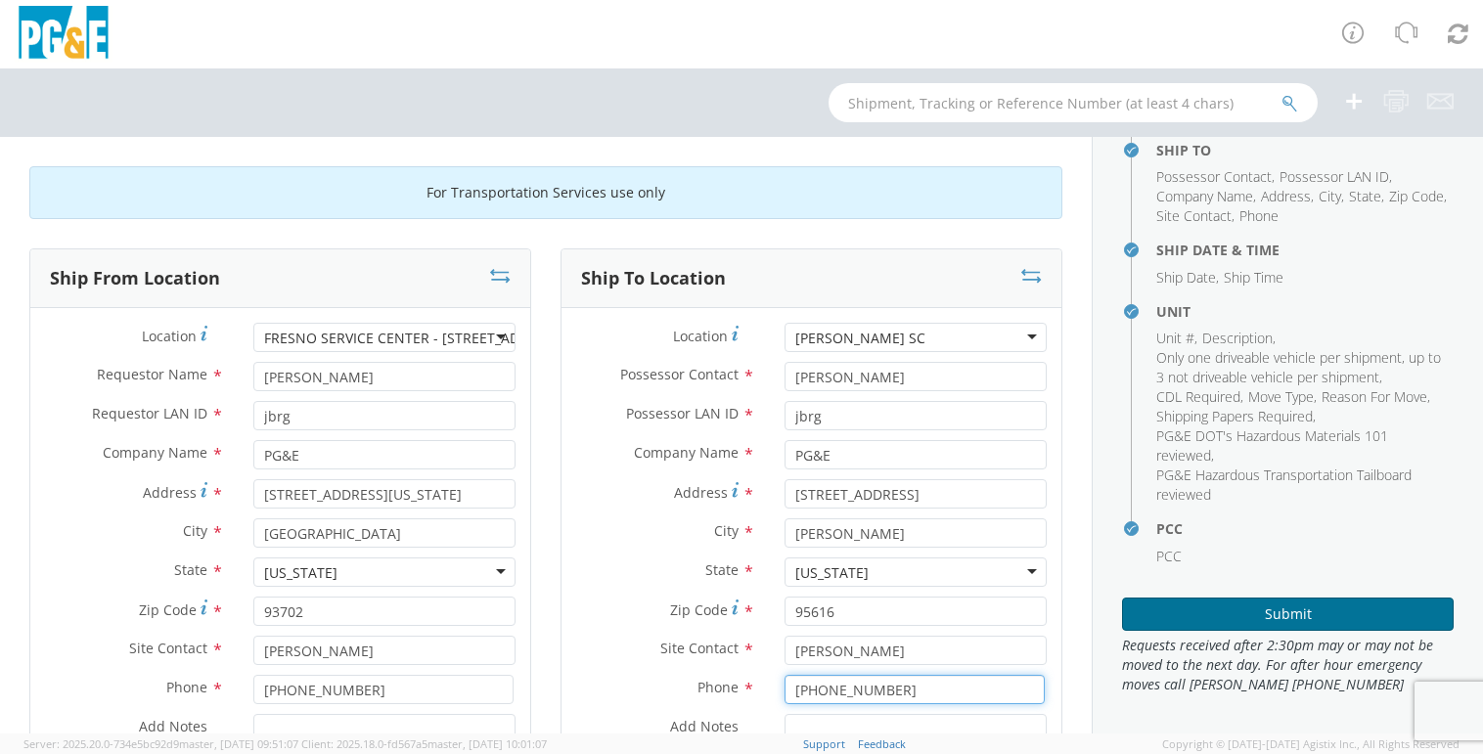
type input "[PHONE_NUMBER]"
click at [1263, 627] on button "Submit" at bounding box center [1288, 614] width 332 height 33
